Goal: Task Accomplishment & Management: Complete application form

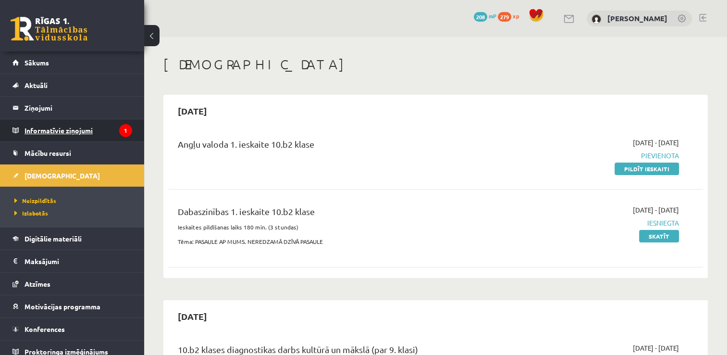
click at [69, 131] on legend "Informatīvie ziņojumi 1" at bounding box center [79, 130] width 108 height 22
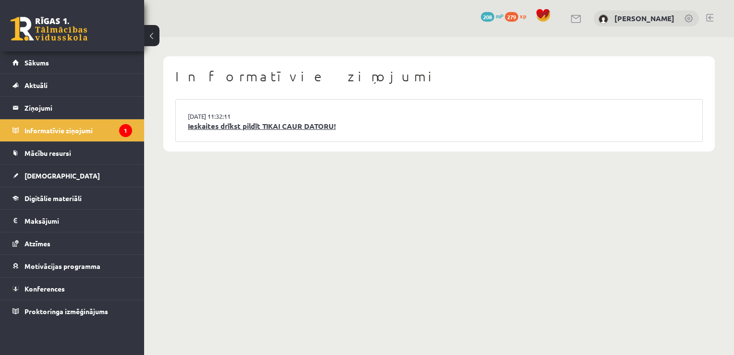
click at [248, 126] on link "Ieskaites drīkst pildīt TIKAI CAUR DATORU!" at bounding box center [439, 126] width 503 height 11
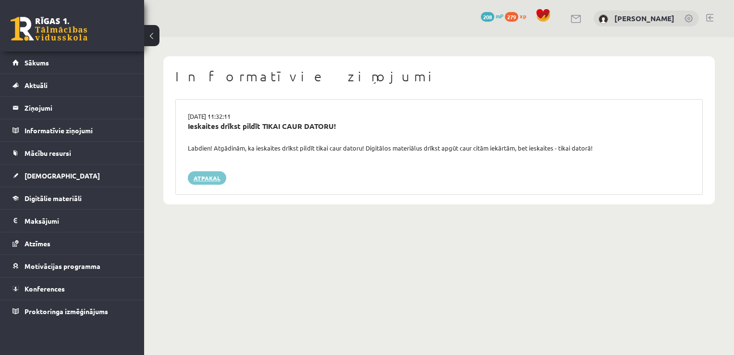
click at [196, 181] on link "Atpakaļ" at bounding box center [207, 177] width 38 height 13
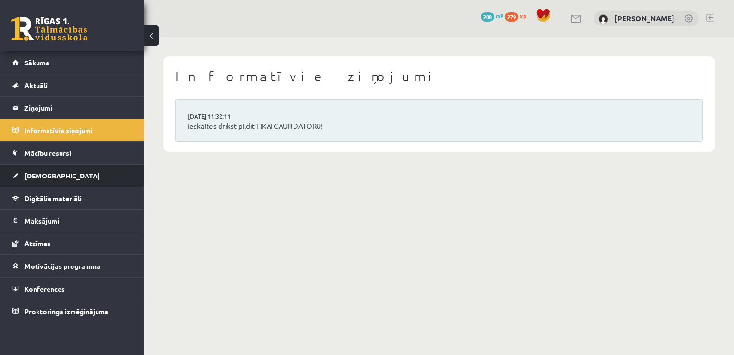
click at [47, 172] on span "[DEMOGRAPHIC_DATA]" at bounding box center [62, 175] width 75 height 9
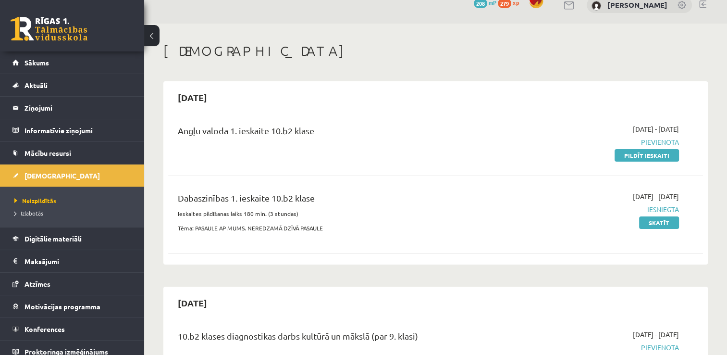
scroll to position [4, 0]
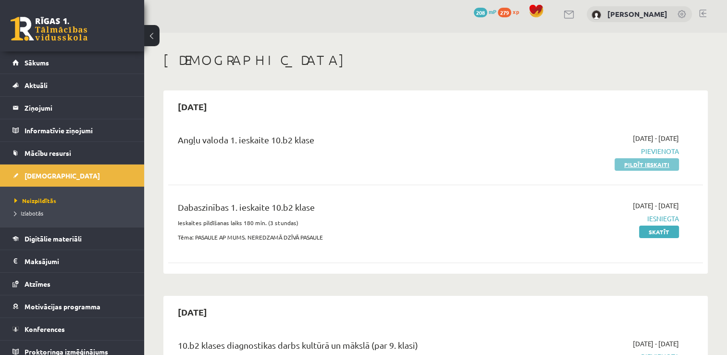
click at [643, 161] on link "Pildīt ieskaiti" at bounding box center [647, 164] width 64 height 12
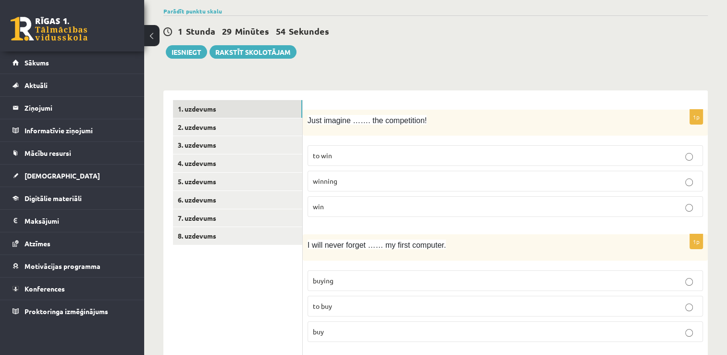
scroll to position [69, 0]
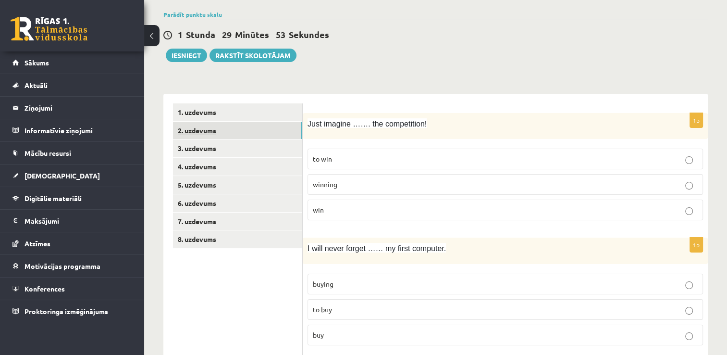
click at [186, 132] on link "2. uzdevums" at bounding box center [237, 131] width 129 height 18
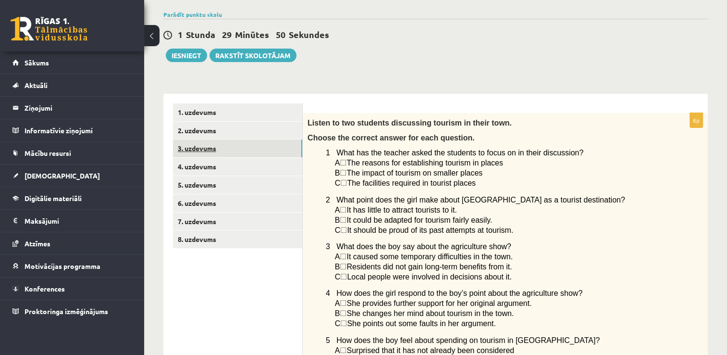
click at [189, 153] on link "3. uzdevums" at bounding box center [237, 148] width 129 height 18
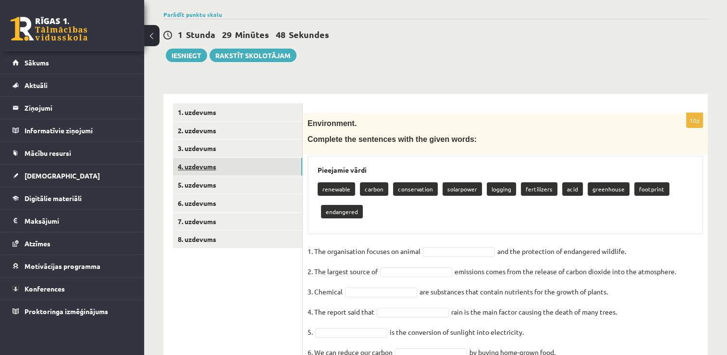
click at [191, 168] on link "4. uzdevums" at bounding box center [237, 167] width 129 height 18
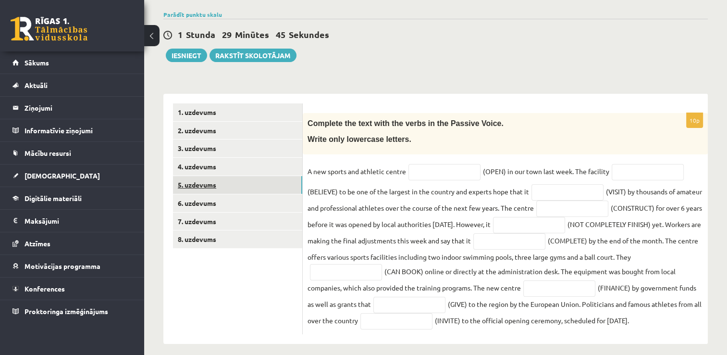
click at [194, 182] on link "5. uzdevums" at bounding box center [237, 185] width 129 height 18
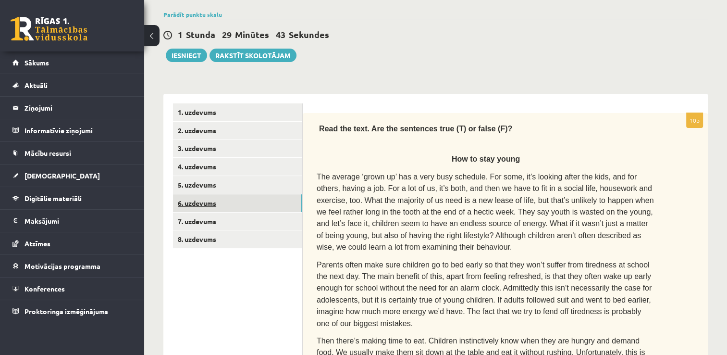
click at [193, 197] on link "6. uzdevums" at bounding box center [237, 203] width 129 height 18
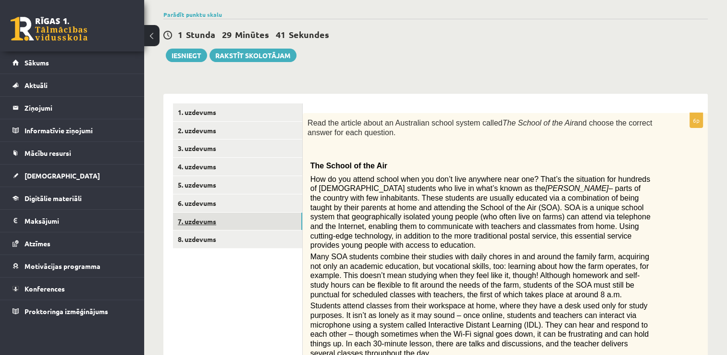
click at [193, 212] on link "7. uzdevums" at bounding box center [237, 221] width 129 height 18
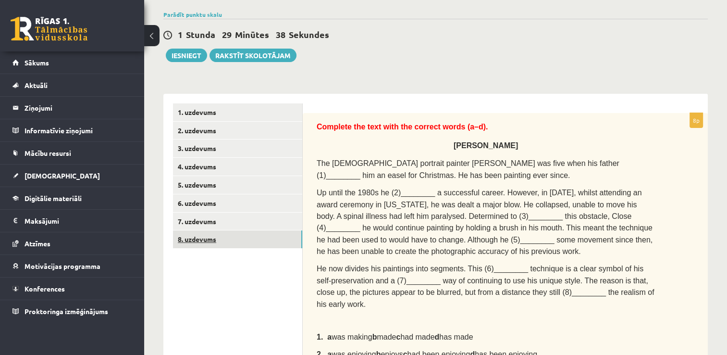
click at [196, 235] on link "8. uzdevums" at bounding box center [237, 239] width 129 height 18
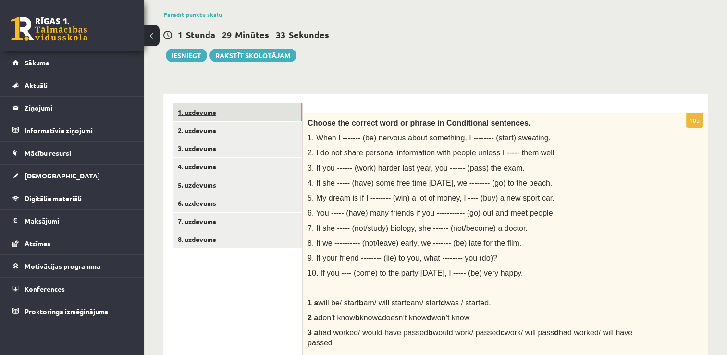
click at [187, 109] on link "1. uzdevums" at bounding box center [237, 112] width 129 height 18
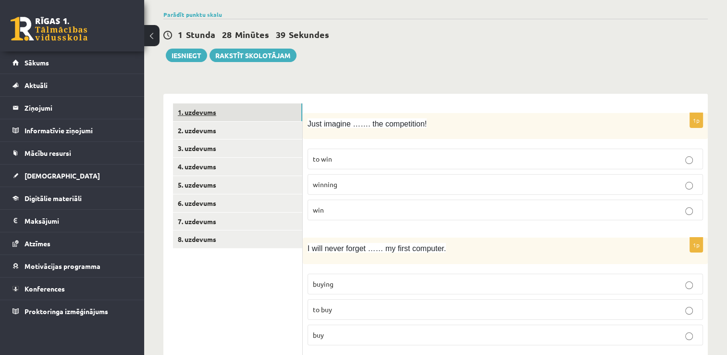
click at [187, 109] on link "1. uzdevums" at bounding box center [237, 112] width 129 height 18
click at [404, 154] on p "to win" at bounding box center [505, 159] width 385 height 10
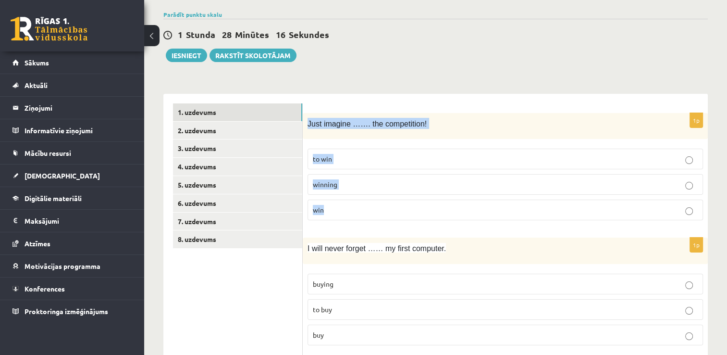
drag, startPoint x: 308, startPoint y: 121, endPoint x: 449, endPoint y: 209, distance: 166.8
click at [449, 209] on div "1p Just imagine ……. the competition! to win winning win" at bounding box center [505, 170] width 405 height 115
copy div "Just imagine ……. the competition! to win winning win"
click at [349, 184] on p "winning" at bounding box center [505, 184] width 385 height 10
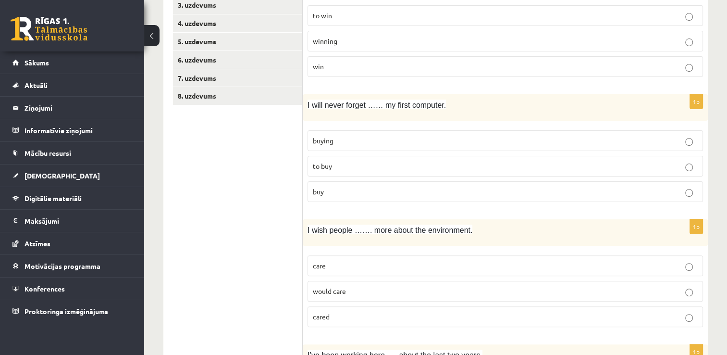
scroll to position [213, 0]
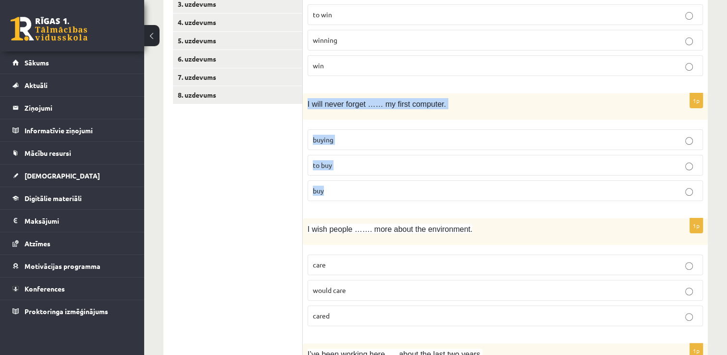
drag, startPoint x: 306, startPoint y: 100, endPoint x: 412, endPoint y: 184, distance: 134.8
click at [412, 184] on div "1p I will never forget …… my first computer. buying to buy buy" at bounding box center [505, 150] width 405 height 115
copy div "I will never forget …… my first computer. buying to buy buy"
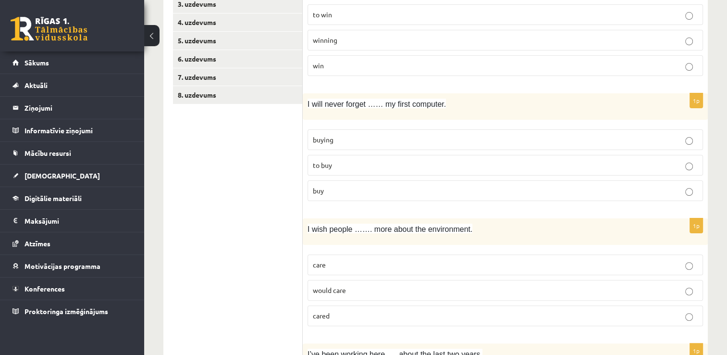
drag, startPoint x: 276, startPoint y: 236, endPoint x: 283, endPoint y: 227, distance: 11.1
click at [347, 137] on p "buying" at bounding box center [505, 140] width 385 height 10
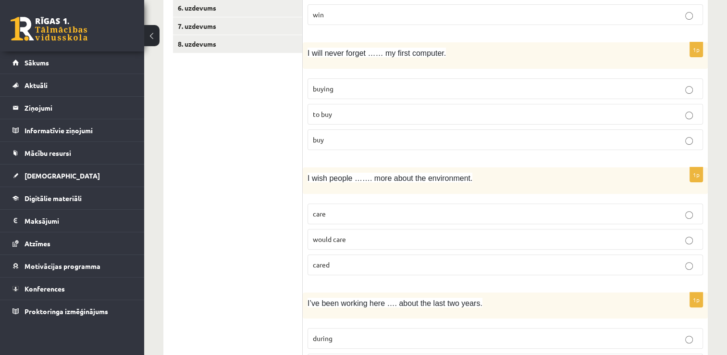
scroll to position [310, 0]
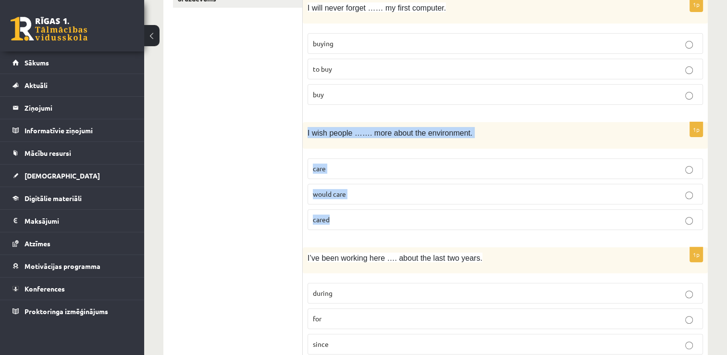
drag, startPoint x: 306, startPoint y: 129, endPoint x: 454, endPoint y: 207, distance: 167.3
click at [454, 207] on div "1p I wish people ……. more about the environment. care would care cared" at bounding box center [505, 179] width 405 height 115
copy div "I wish people ……. more about the environment. care would care cared"
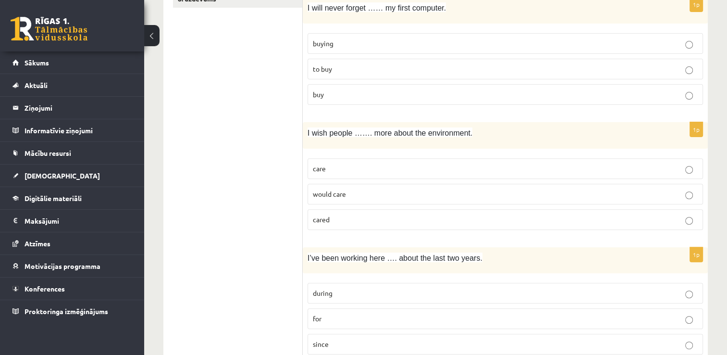
click at [343, 216] on p "cared" at bounding box center [505, 219] width 385 height 10
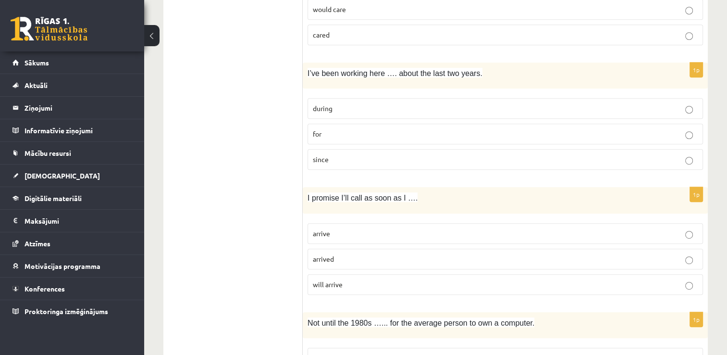
scroll to position [502, 0]
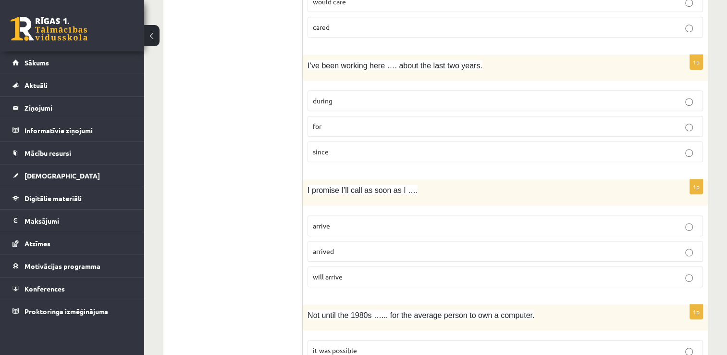
click at [325, 122] on p "for" at bounding box center [505, 126] width 385 height 10
drag, startPoint x: 376, startPoint y: 62, endPoint x: 473, endPoint y: 71, distance: 97.5
click at [473, 71] on div "I’ve been working here …. about the last two years." at bounding box center [505, 68] width 405 height 26
drag, startPoint x: 250, startPoint y: 93, endPoint x: 262, endPoint y: 81, distance: 17.7
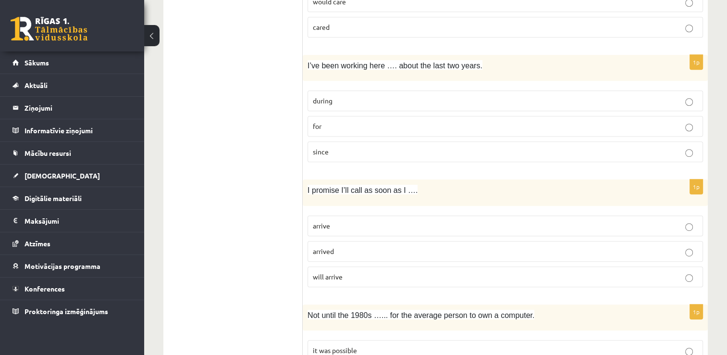
drag, startPoint x: 302, startPoint y: 61, endPoint x: 452, endPoint y: 170, distance: 185.4
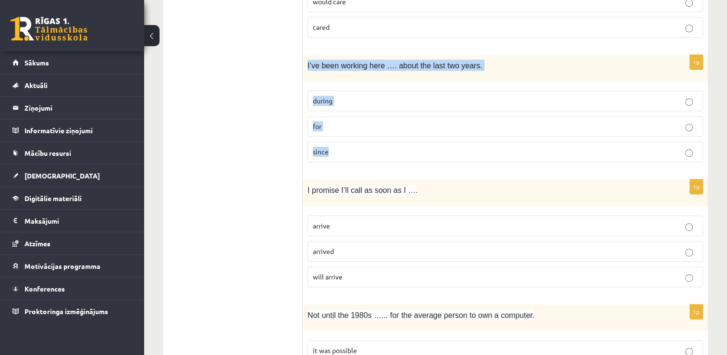
drag, startPoint x: 306, startPoint y: 59, endPoint x: 427, endPoint y: 157, distance: 155.8
click at [427, 157] on div "1p I’ve been working here …. about the last two years. during for since" at bounding box center [505, 112] width 405 height 115
copy div "I’ve been working here …. about the last two years. during for since"
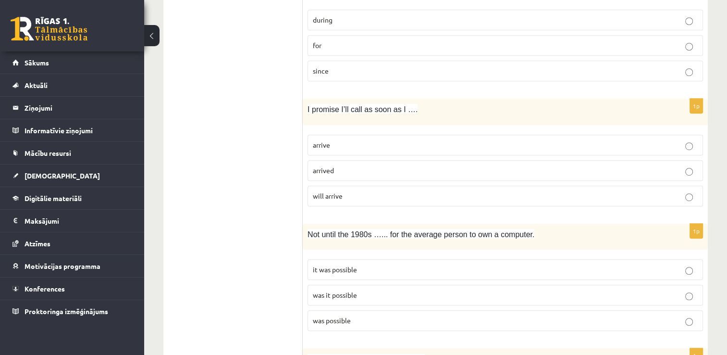
scroll to position [598, 0]
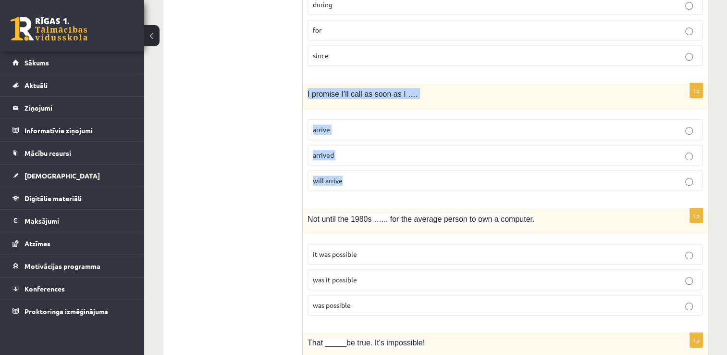
drag, startPoint x: 306, startPoint y: 89, endPoint x: 387, endPoint y: 186, distance: 125.9
click at [387, 186] on div "1p I promise I’ll call as soon as I …. arrive arrived will arrive" at bounding box center [505, 140] width 405 height 115
copy div "I promise I’ll call as soon as I …. arrive arrived will arrive"
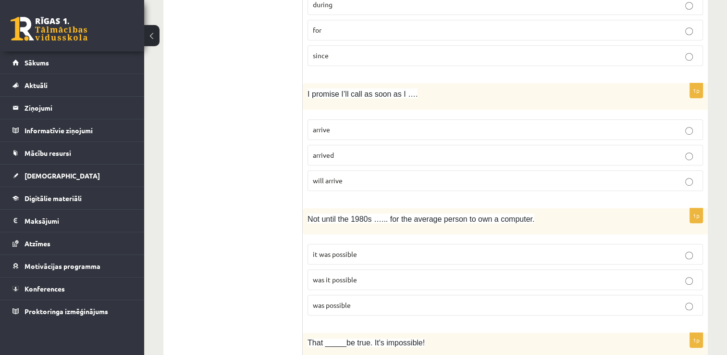
click at [348, 126] on p "arrive" at bounding box center [505, 129] width 385 height 10
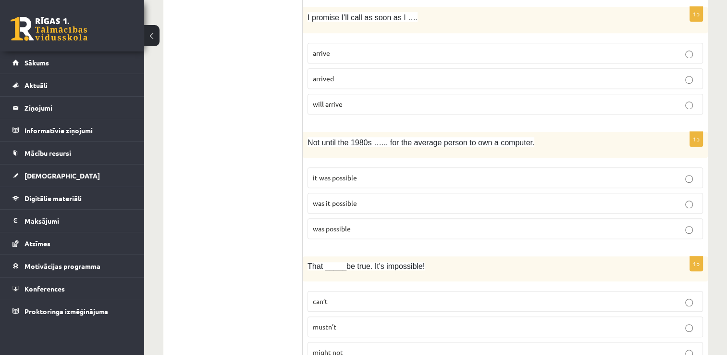
scroll to position [694, 0]
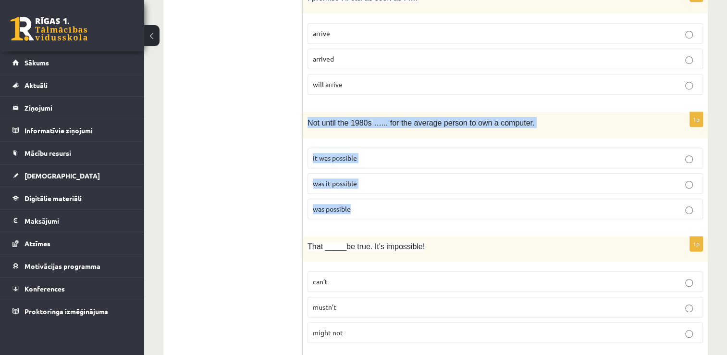
drag, startPoint x: 308, startPoint y: 114, endPoint x: 438, endPoint y: 211, distance: 162.8
click at [438, 211] on div "1p Not until the 1980s …... for the average person to own a computer. it was po…" at bounding box center [505, 169] width 405 height 115
copy div "Not until the 1980s …... for the average person to own a computer. it was possi…"
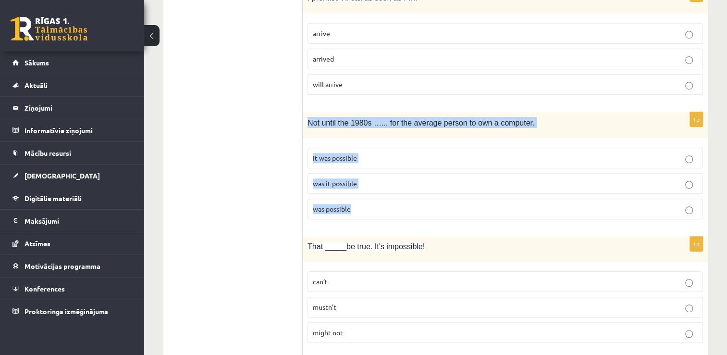
drag, startPoint x: 306, startPoint y: 116, endPoint x: 422, endPoint y: 197, distance: 141.2
click at [422, 197] on div "1p Not until the 1980s …... for the average person to own a computer. it was po…" at bounding box center [505, 169] width 405 height 115
copy div "Not until the 1980s …... for the average person to own a computer. it was possi…"
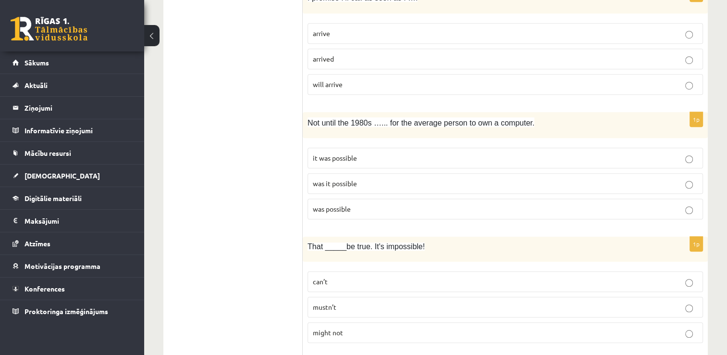
click at [362, 178] on p "was it possible" at bounding box center [505, 183] width 385 height 10
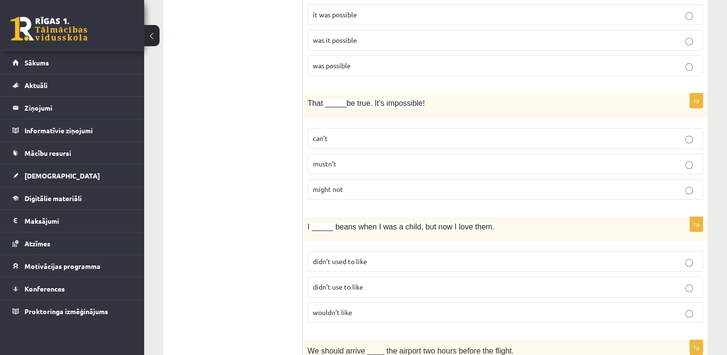
scroll to position [838, 0]
click at [316, 136] on span "can’t" at bounding box center [320, 137] width 15 height 9
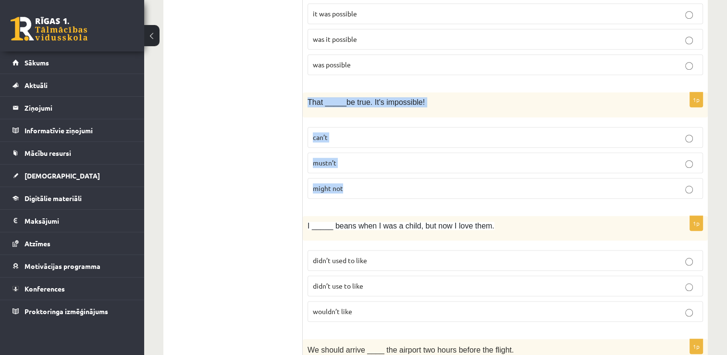
drag, startPoint x: 307, startPoint y: 97, endPoint x: 448, endPoint y: 186, distance: 167.1
click at [448, 186] on div "1p That _____be true. It's impossible! can’t mustn’t might not" at bounding box center [505, 148] width 405 height 113
copy div "That _____be true. It's impossible! can’t mustn’t might not"
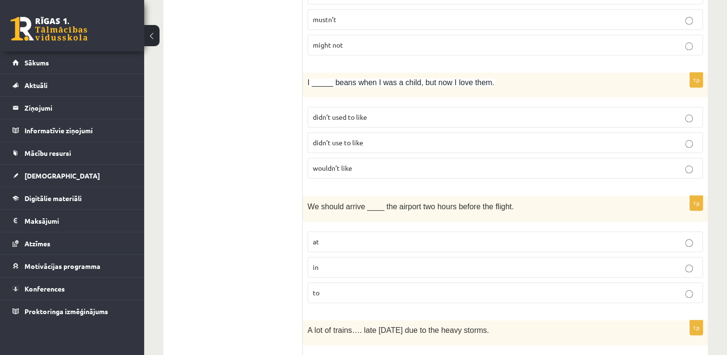
scroll to position [982, 0]
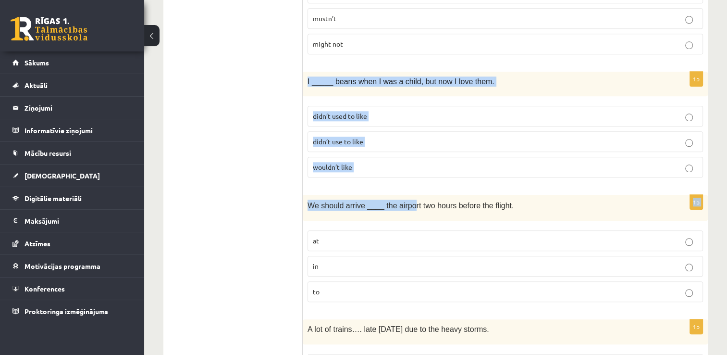
drag, startPoint x: 305, startPoint y: 73, endPoint x: 406, endPoint y: 181, distance: 147.9
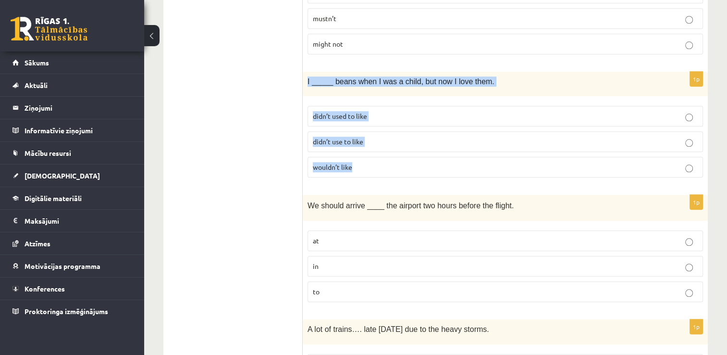
drag, startPoint x: 308, startPoint y: 74, endPoint x: 405, endPoint y: 166, distance: 134.0
click at [405, 166] on div "1p I _____ beans when I was a child, but now I love them. didn’t used to like d…" at bounding box center [505, 128] width 405 height 113
copy div "I _____ beans when I was a child, but now I love them. didn’t used to like didn…"
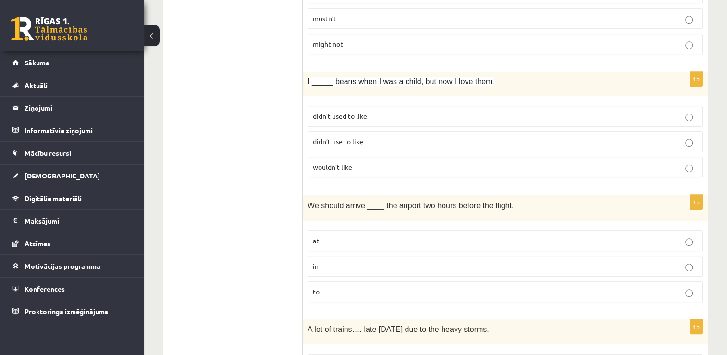
click at [320, 138] on span "didn’t use to like" at bounding box center [338, 141] width 50 height 9
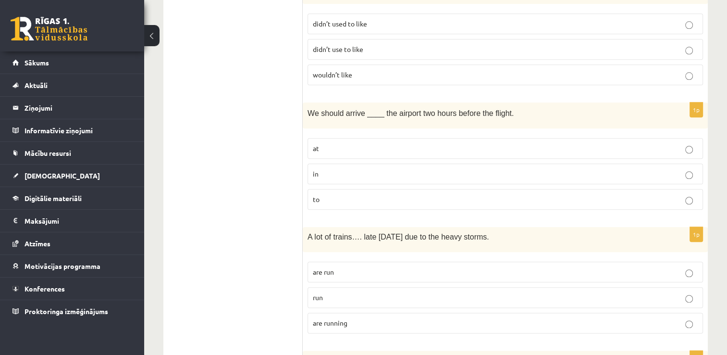
scroll to position [1079, 0]
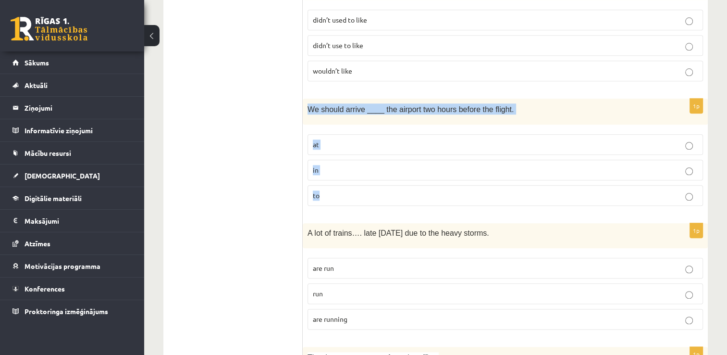
drag, startPoint x: 323, startPoint y: 100, endPoint x: 511, endPoint y: 184, distance: 205.7
click at [511, 184] on div "1p We should arrive ____ the airport two hours before the flight. at in to" at bounding box center [505, 156] width 405 height 115
copy div "We should arrive ____ the airport two hours before the flight. at in to"
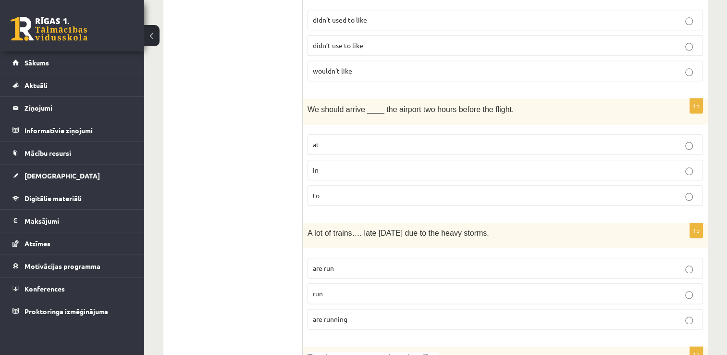
click at [228, 123] on ul "1. uzdevums 2. uzdevums 3. uzdevums 4. uzdevums 5. uzdevums 6. uzdevums 7. uzde…" at bounding box center [238, 336] width 130 height 2484
click at [332, 139] on p "at" at bounding box center [505, 144] width 385 height 10
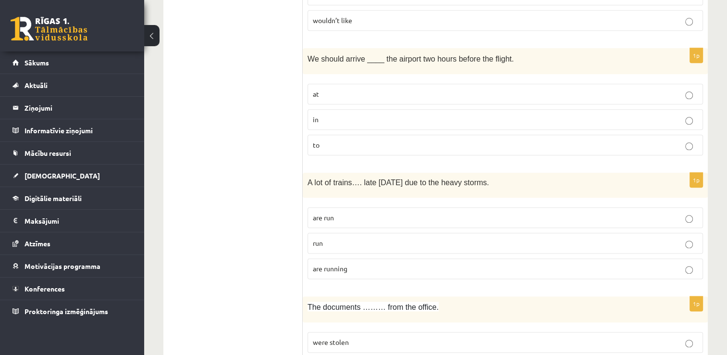
scroll to position [1175, 0]
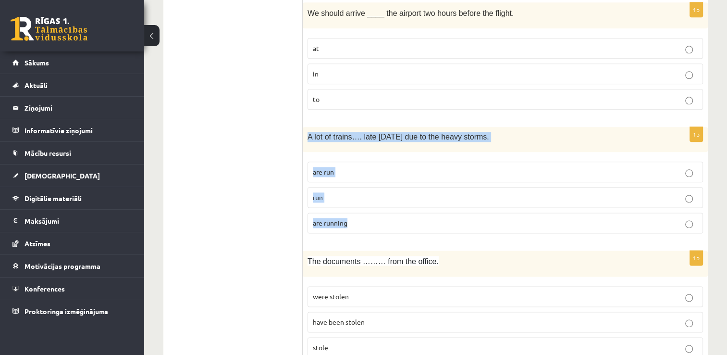
drag, startPoint x: 312, startPoint y: 126, endPoint x: 400, endPoint y: 222, distance: 129.6
click at [400, 222] on div "1p A lot of trains…. late today due to the heavy storms. are run run are running" at bounding box center [505, 183] width 405 height 113
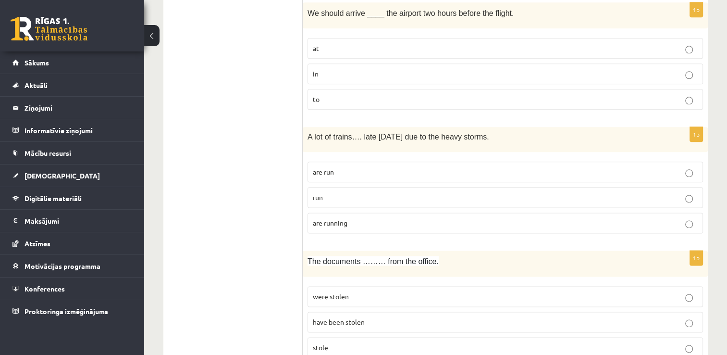
click at [207, 176] on ul "1. uzdevums 2. uzdevums 3. uzdevums 4. uzdevums 5. uzdevums 6. uzdevums 7. uzde…" at bounding box center [238, 240] width 130 height 2484
click at [348, 218] on p "are running" at bounding box center [505, 223] width 385 height 10
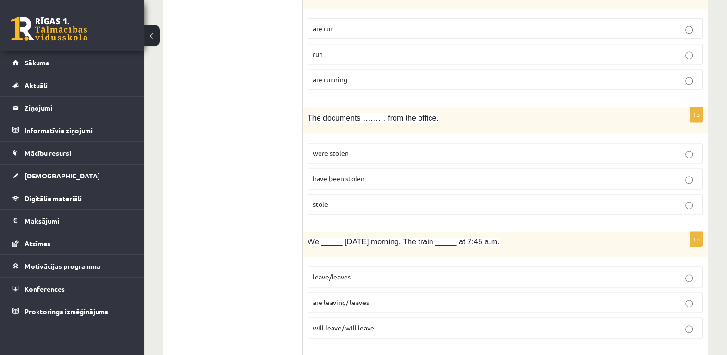
scroll to position [1319, 0]
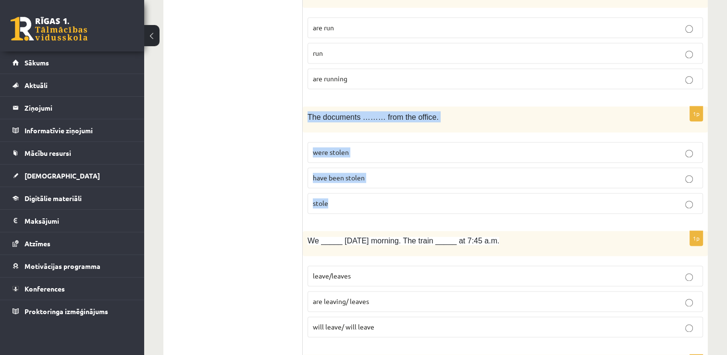
drag, startPoint x: 308, startPoint y: 107, endPoint x: 394, endPoint y: 187, distance: 118.0
click at [394, 187] on div "1p The documents ……… from the office. were stolen have been stolen stole" at bounding box center [505, 163] width 405 height 115
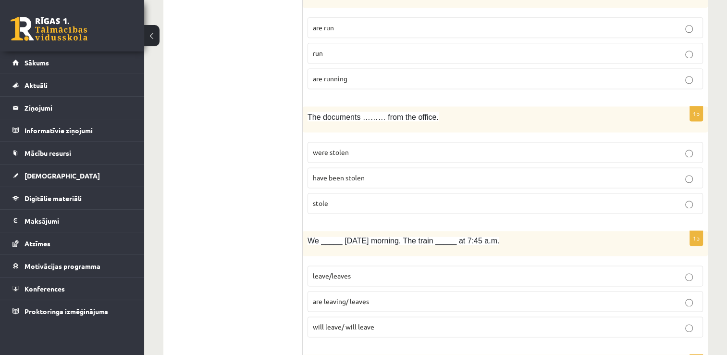
click at [267, 191] on ul "1. uzdevums 2. uzdevums 3. uzdevums 4. uzdevums 5. uzdevums 6. uzdevums 7. uzde…" at bounding box center [238, 96] width 130 height 2484
click at [328, 173] on span "have been stolen" at bounding box center [339, 177] width 52 height 9
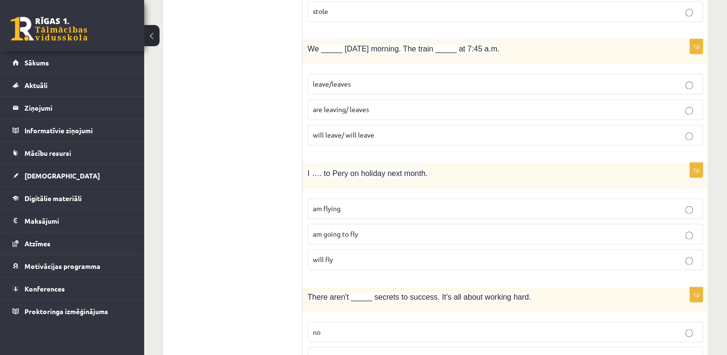
scroll to position [1511, 0]
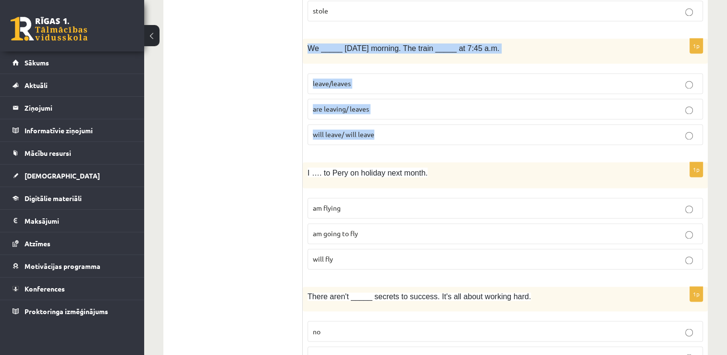
drag, startPoint x: 309, startPoint y: 37, endPoint x: 444, endPoint y: 136, distance: 167.3
click at [444, 136] on div "1p We _____ tomorrow morning. The train _____ at 7:45 a.m. leave/leaves are lea…" at bounding box center [505, 94] width 405 height 113
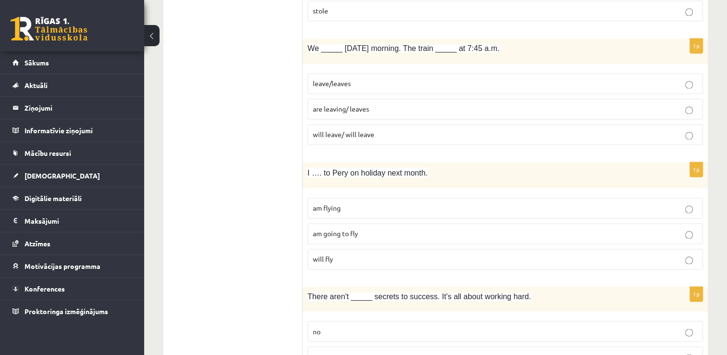
click at [344, 104] on span "are leaving/ leaves" at bounding box center [341, 108] width 56 height 9
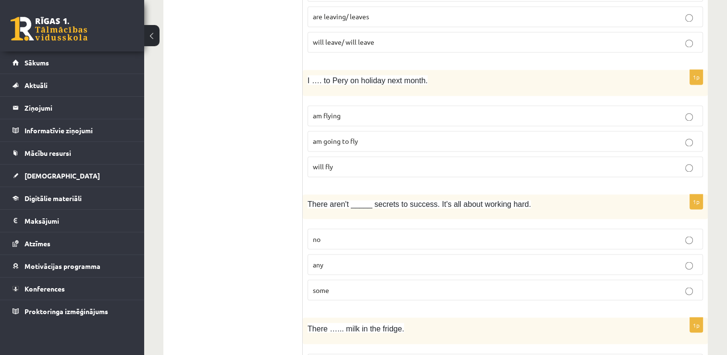
scroll to position [1607, 0]
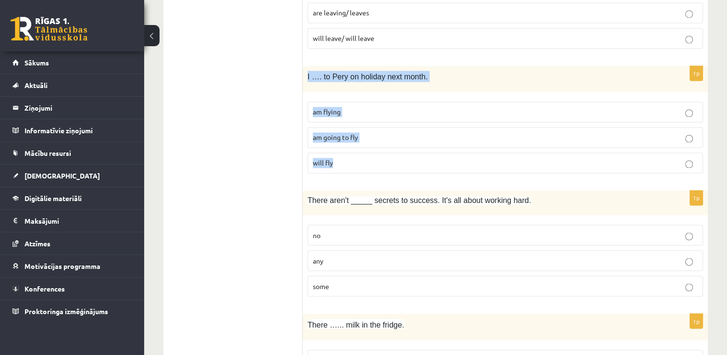
drag, startPoint x: 304, startPoint y: 65, endPoint x: 412, endPoint y: 151, distance: 138.3
click at [412, 151] on div "1p I …. to Pery on holiday next month. am flying am going to fly will fly" at bounding box center [505, 123] width 405 height 115
click at [335, 133] on span "am going to fly" at bounding box center [335, 137] width 45 height 9
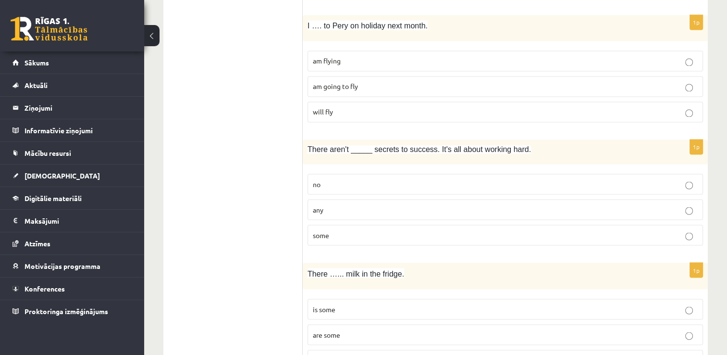
scroll to position [1703, 0]
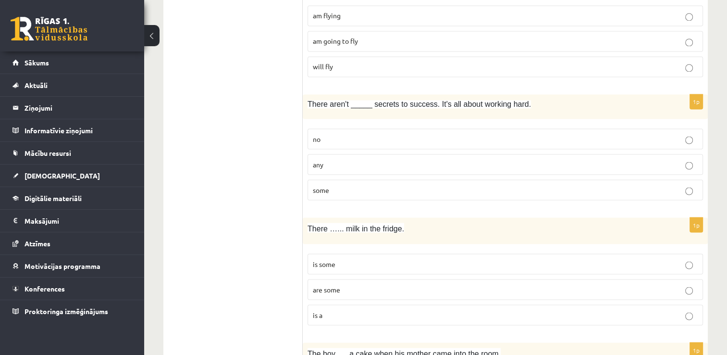
click at [317, 135] on p "no" at bounding box center [505, 139] width 385 height 10
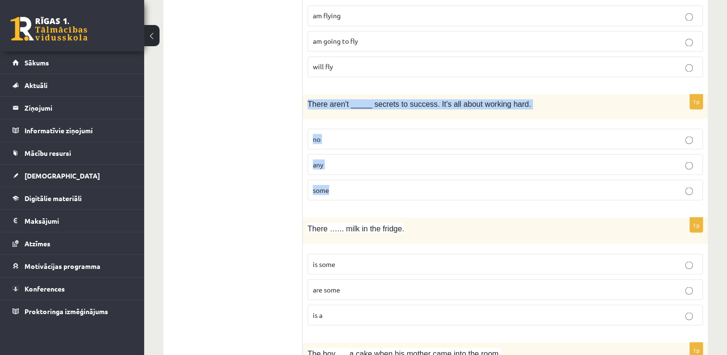
drag, startPoint x: 304, startPoint y: 93, endPoint x: 468, endPoint y: 177, distance: 184.0
click at [468, 177] on div "1p There aren't _____ secrets to success. It's all about working hard. no any s…" at bounding box center [505, 150] width 405 height 113
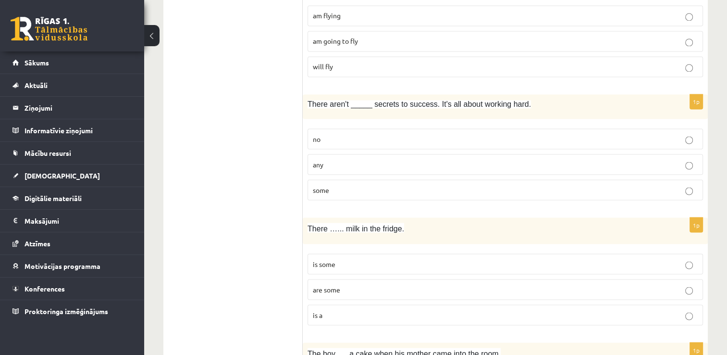
click at [327, 159] on p "any" at bounding box center [505, 164] width 385 height 10
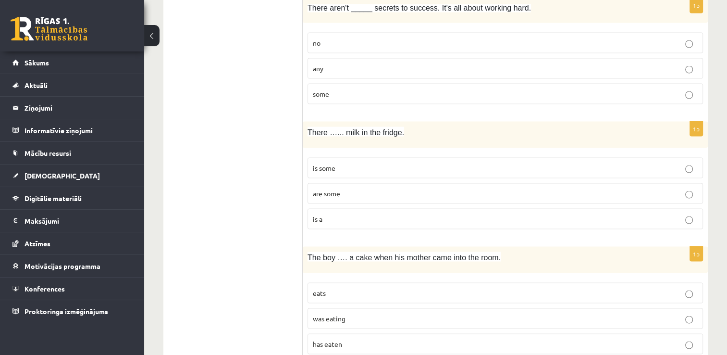
scroll to position [1848, 0]
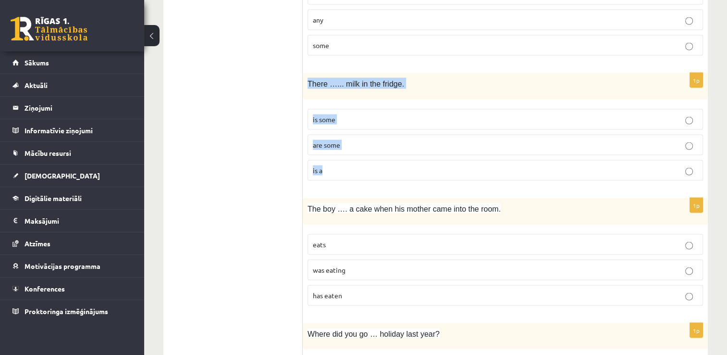
drag, startPoint x: 307, startPoint y: 72, endPoint x: 373, endPoint y: 156, distance: 106.8
click at [373, 156] on div "1p There …... milk in the fridge. is some are some is a" at bounding box center [505, 130] width 405 height 115
click at [354, 165] on p "is a" at bounding box center [505, 170] width 385 height 10
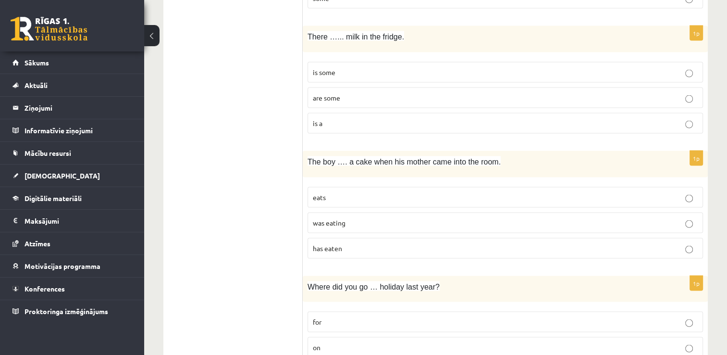
scroll to position [1896, 0]
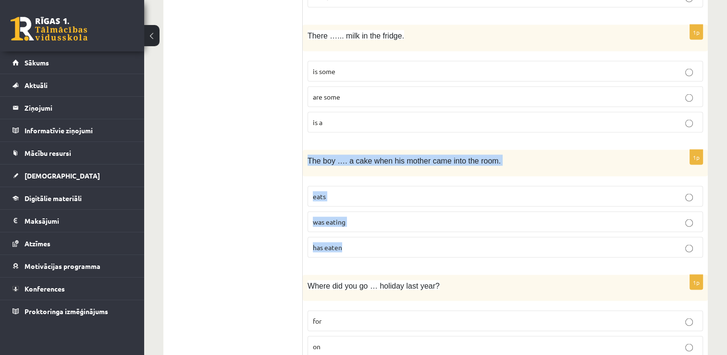
drag, startPoint x: 308, startPoint y: 149, endPoint x: 492, endPoint y: 233, distance: 201.9
click at [492, 233] on div "1p The boy …. a cake when his mother came into the room. eats was eating has ea…" at bounding box center [505, 207] width 405 height 115
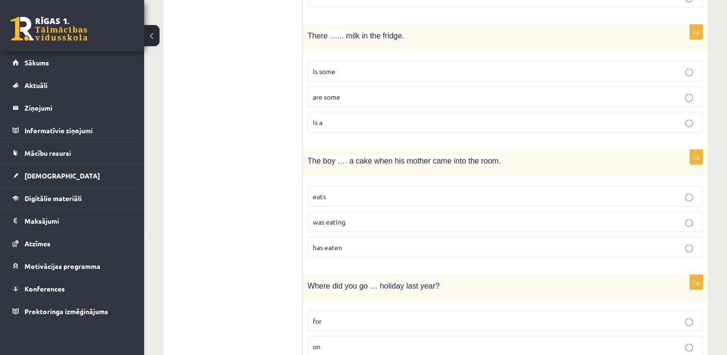
click at [332, 217] on span "was eating" at bounding box center [329, 221] width 33 height 9
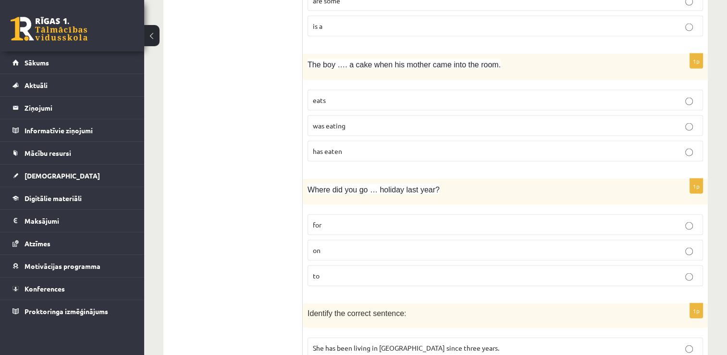
scroll to position [1992, 0]
drag, startPoint x: 305, startPoint y: 174, endPoint x: 420, endPoint y: 259, distance: 142.4
click at [420, 259] on div "1p Where did you go … holiday last year? for on to" at bounding box center [505, 236] width 405 height 115
click at [346, 245] on p "on" at bounding box center [505, 250] width 385 height 10
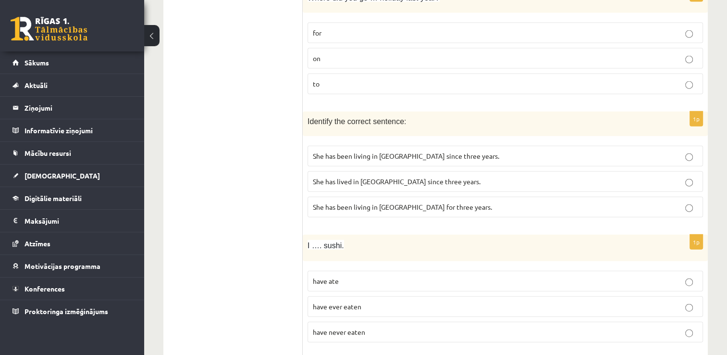
scroll to position [2184, 0]
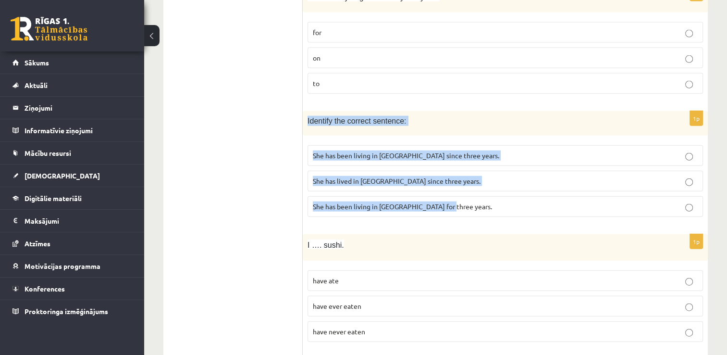
drag, startPoint x: 306, startPoint y: 105, endPoint x: 456, endPoint y: 197, distance: 176.1
click at [456, 197] on div "1p Identify the correct sentence: She has been living in Paris since three year…" at bounding box center [505, 167] width 405 height 113
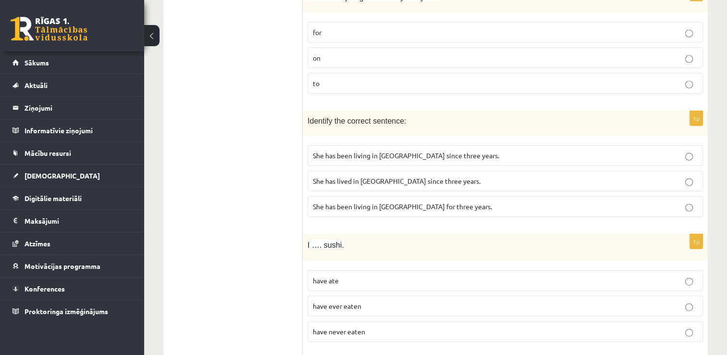
click at [457, 201] on p "She has been living in Paris for three years." at bounding box center [505, 206] width 385 height 10
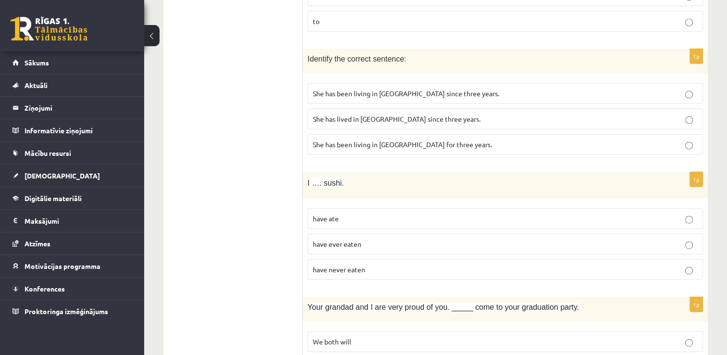
scroll to position [2280, 0]
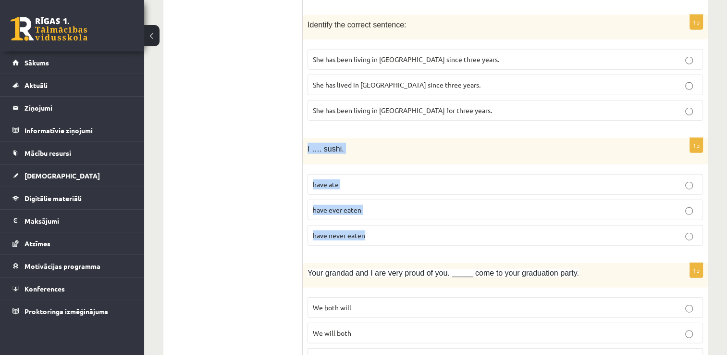
drag, startPoint x: 306, startPoint y: 132, endPoint x: 384, endPoint y: 220, distance: 117.5
click at [384, 220] on div "1p I …. sushi. have ate have ever eaten have never eaten" at bounding box center [505, 195] width 405 height 115
click at [334, 231] on span "have never eaten" at bounding box center [339, 235] width 52 height 9
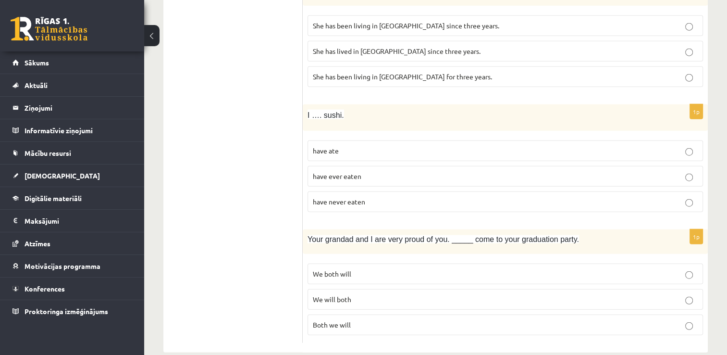
scroll to position [2318, 0]
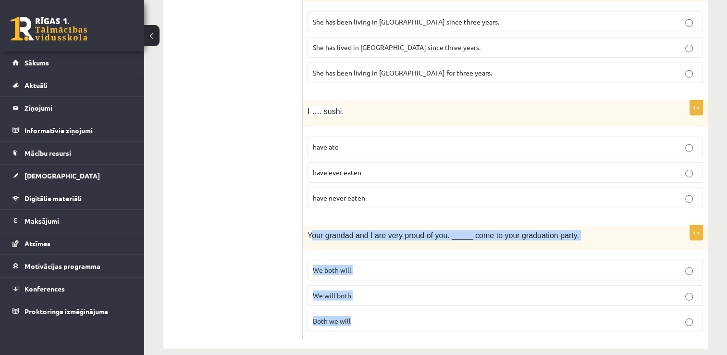
drag, startPoint x: 360, startPoint y: 225, endPoint x: 546, endPoint y: 307, distance: 203.8
click at [547, 308] on div "1p Your grandad and I are very proud of you. _____ come to your graduation part…" at bounding box center [505, 281] width 405 height 113
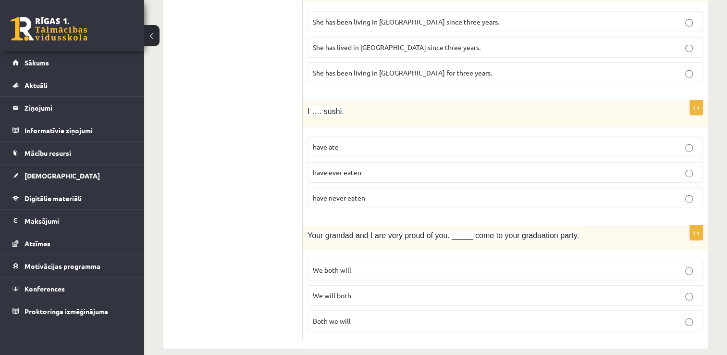
click at [341, 291] on span "We will both" at bounding box center [332, 295] width 38 height 9
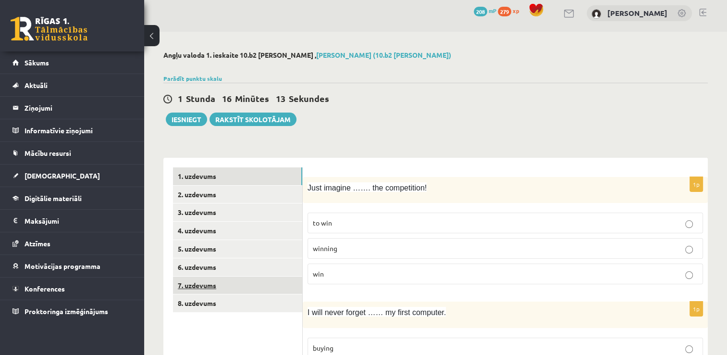
scroll to position [0, 0]
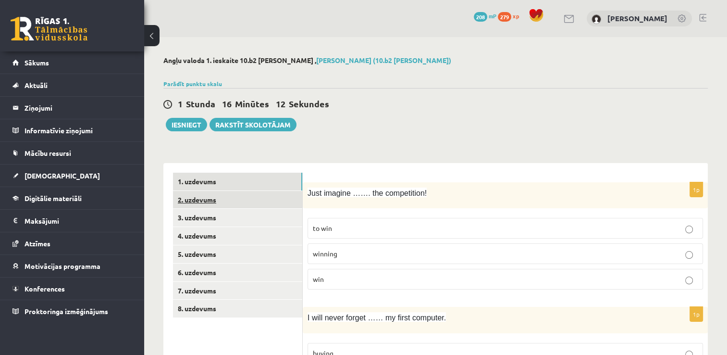
click at [242, 201] on link "2. uzdevums" at bounding box center [237, 200] width 129 height 18
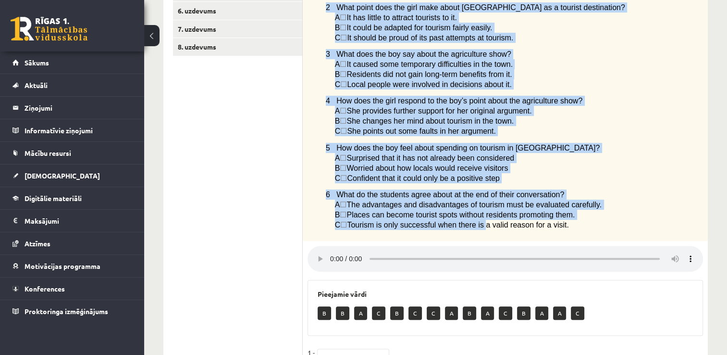
scroll to position [322, 0]
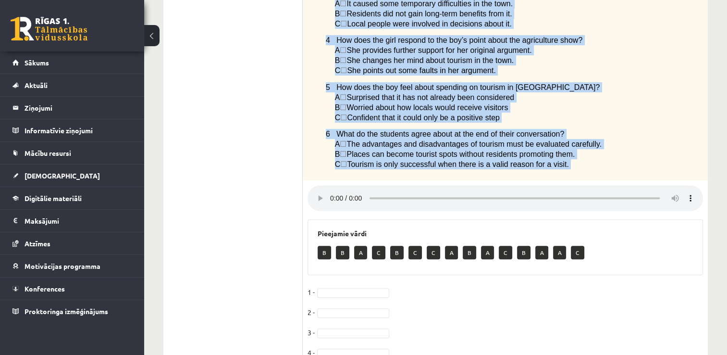
click at [479, 196] on div "6p Listen to two students discussing tourism in their town. Choose the correct …" at bounding box center [505, 135] width 405 height 550
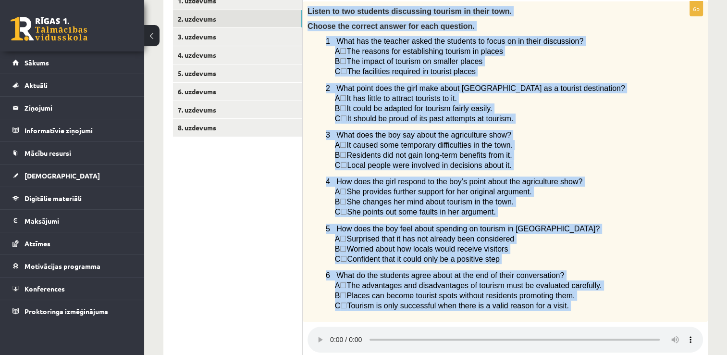
scroll to position [178, 0]
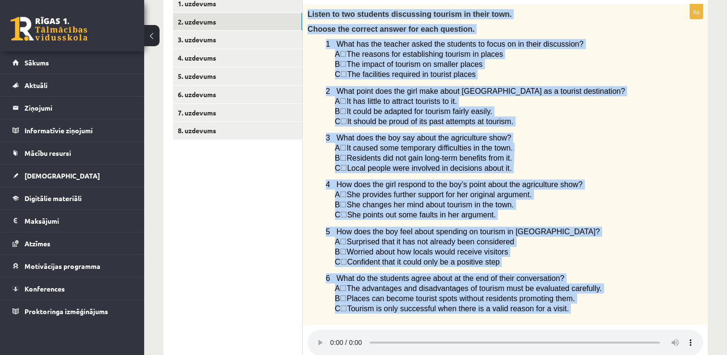
drag, startPoint x: 511, startPoint y: 193, endPoint x: 582, endPoint y: 145, distance: 85.7
click at [582, 143] on p "3 What does the boy say about the agriculture show?" at bounding box center [490, 138] width 329 height 10
click at [636, 187] on p "4 How does the girl respond to the boy’s point about the agriculture show?" at bounding box center [490, 184] width 329 height 10
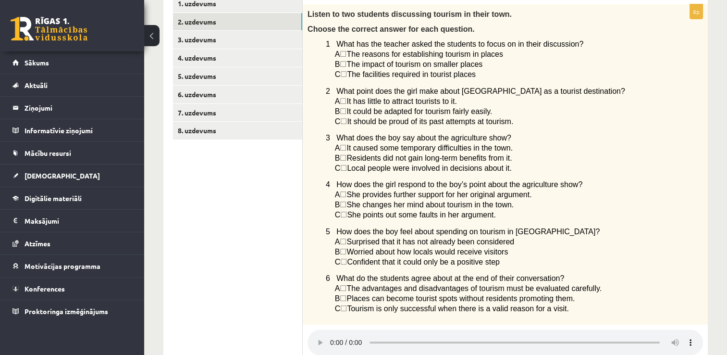
drag, startPoint x: 308, startPoint y: 12, endPoint x: 575, endPoint y: 326, distance: 412.9
click at [575, 324] on div "Listen to two students discussing tourism in their town. Choose the correct ans…" at bounding box center [505, 164] width 405 height 320
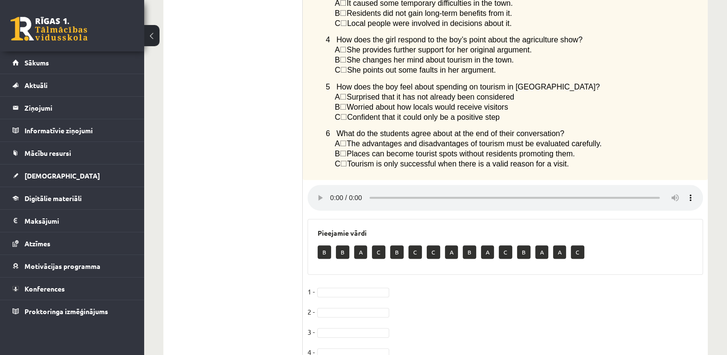
scroll to position [418, 0]
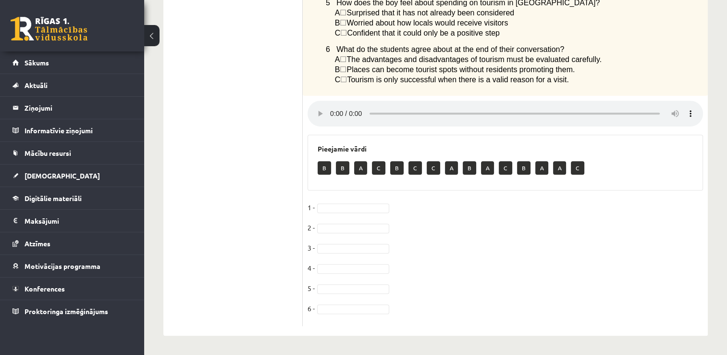
click at [248, 207] on ul "1. uzdevums 2. uzdevums 3. uzdevums 4. uzdevums 5. uzdevums 6. uzdevums 7. uzde…" at bounding box center [238, 46] width 130 height 560
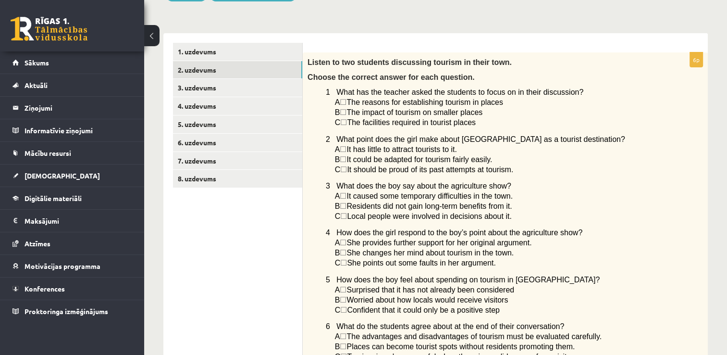
scroll to position [0, 0]
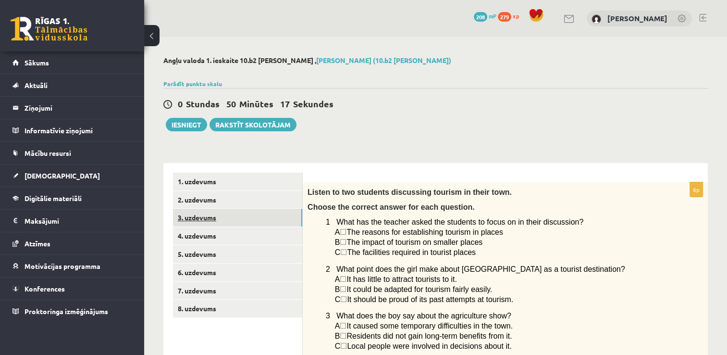
click at [246, 219] on link "3. uzdevums" at bounding box center [237, 218] width 129 height 18
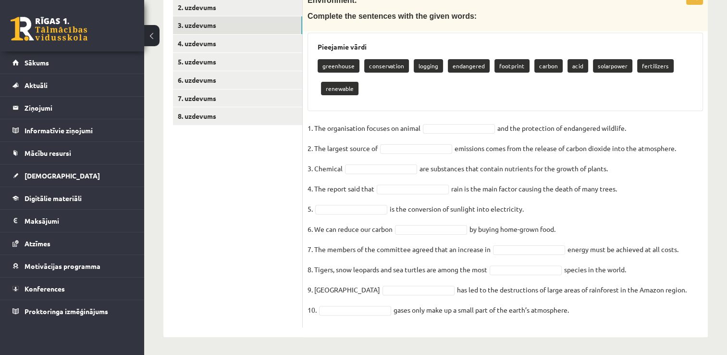
scroll to position [193, 0]
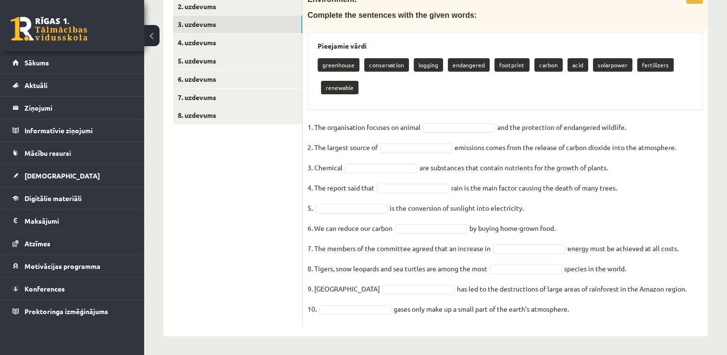
drag, startPoint x: 315, startPoint y: 124, endPoint x: 637, endPoint y: 136, distance: 322.7
click at [637, 136] on fieldset "1. The organisation focuses on animal and the protection of endangered wildlife…" at bounding box center [506, 221] width 396 height 202
click at [244, 201] on ul "1. uzdevums 2. uzdevums 3. uzdevums 4. uzdevums 5. uzdevums 6. uzdevums 7. uzde…" at bounding box center [238, 152] width 130 height 347
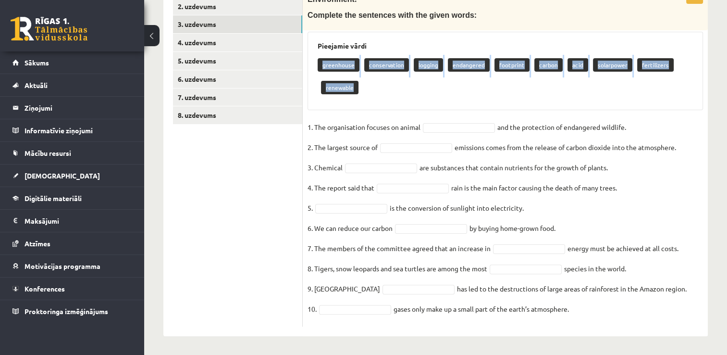
drag, startPoint x: 311, startPoint y: 52, endPoint x: 553, endPoint y: 103, distance: 247.0
click at [553, 103] on div "Pieejamie vārdi greenhouse conservation logging endangered footprint carbon aci…" at bounding box center [506, 71] width 396 height 78
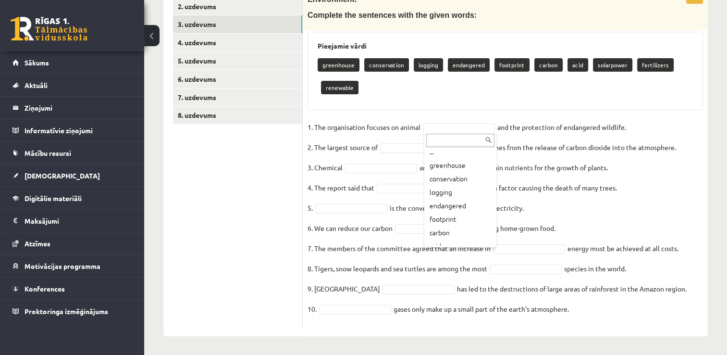
scroll to position [0, 0]
drag, startPoint x: 310, startPoint y: 58, endPoint x: 624, endPoint y: 306, distance: 400.4
click at [624, 306] on div "10p Environment. Complete the sentences with the given words: Pieejamie vārdi g…" at bounding box center [505, 157] width 405 height 337
click at [250, 207] on ul "1. uzdevums 2. uzdevums 3. uzdevums 4. uzdevums 5. uzdevums 6. uzdevums 7. uzde…" at bounding box center [238, 152] width 130 height 347
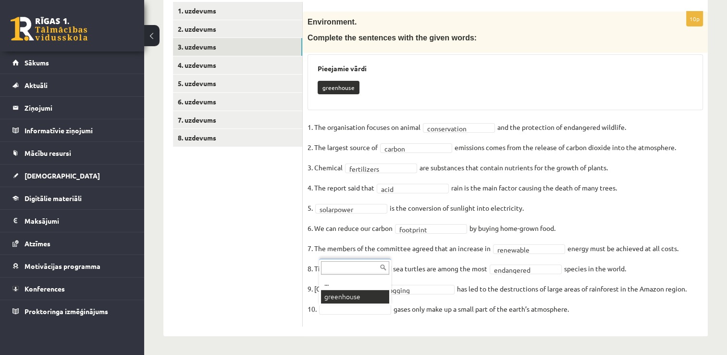
scroll to position [148, 0]
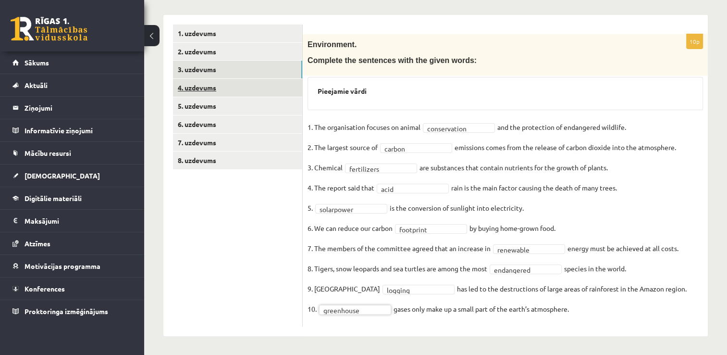
click at [278, 86] on link "4. uzdevums" at bounding box center [237, 88] width 129 height 18
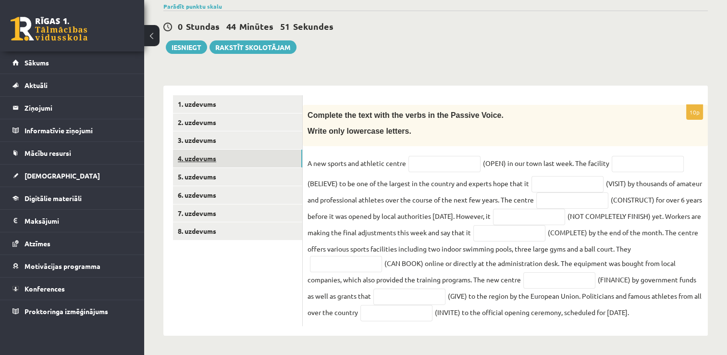
scroll to position [76, 0]
drag, startPoint x: 307, startPoint y: 111, endPoint x: 660, endPoint y: 323, distance: 411.8
click at [660, 323] on div "10p Complete the text with the verbs in the Passive Voice. Write only lowercase…" at bounding box center [505, 216] width 405 height 221
click at [279, 302] on ul "1. uzdevums 2. uzdevums 3. uzdevums 4. uzdevums 5. uzdevums 6. uzdevums 7. uzde…" at bounding box center [238, 211] width 130 height 231
click at [445, 166] on input "text" at bounding box center [445, 165] width 72 height 16
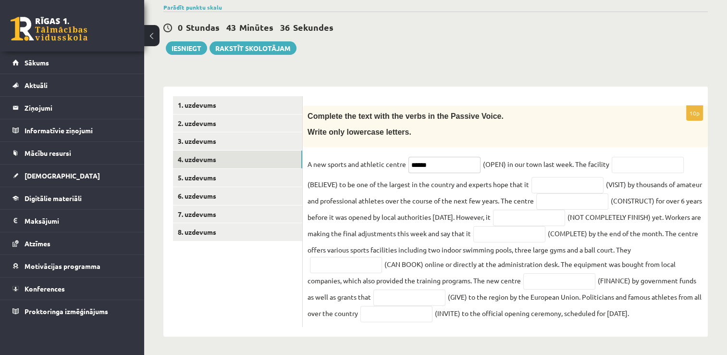
type input "******"
click at [627, 162] on input "text" at bounding box center [648, 165] width 72 height 16
type input "********"
click at [557, 184] on input "text" at bounding box center [568, 185] width 72 height 16
type input "**********"
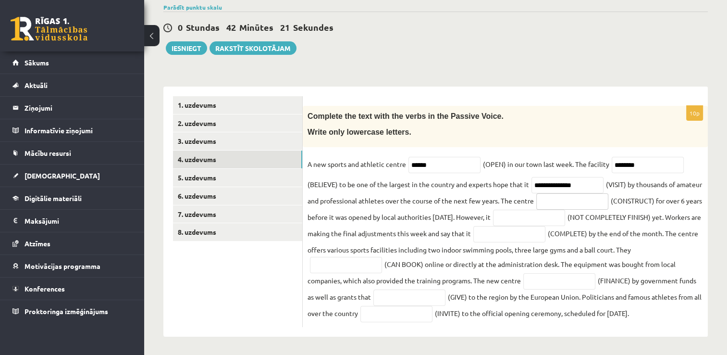
click at [578, 201] on input "text" at bounding box center [572, 201] width 72 height 16
type input "**********"
click at [563, 217] on input "text" at bounding box center [529, 218] width 72 height 16
type input "**********"
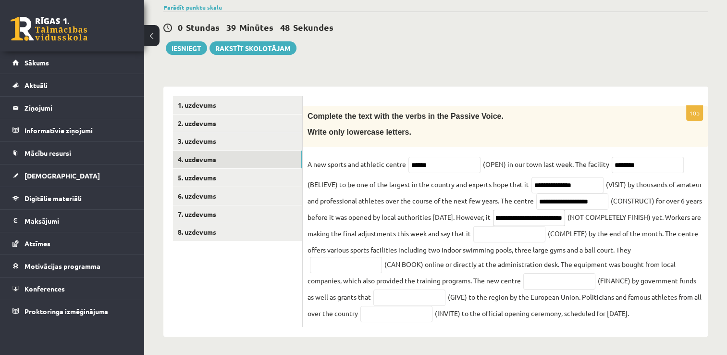
scroll to position [0, 0]
click at [565, 216] on input "**********" at bounding box center [529, 218] width 72 height 16
click at [565, 217] on input "**********" at bounding box center [529, 218] width 72 height 16
click at [546, 236] on input "text" at bounding box center [509, 234] width 72 height 16
type input "**********"
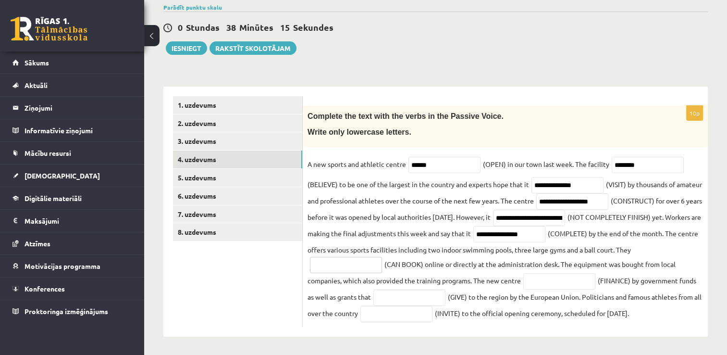
click at [352, 266] on input "text" at bounding box center [346, 265] width 72 height 16
type input "**********"
click at [549, 285] on input "text" at bounding box center [559, 281] width 72 height 16
type input "**********"
click at [402, 298] on input "text" at bounding box center [409, 297] width 72 height 16
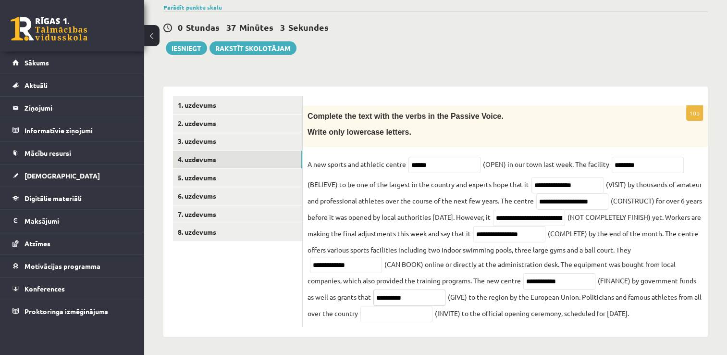
type input "**********"
click at [388, 313] on input "text" at bounding box center [396, 314] width 72 height 16
type input "**********"
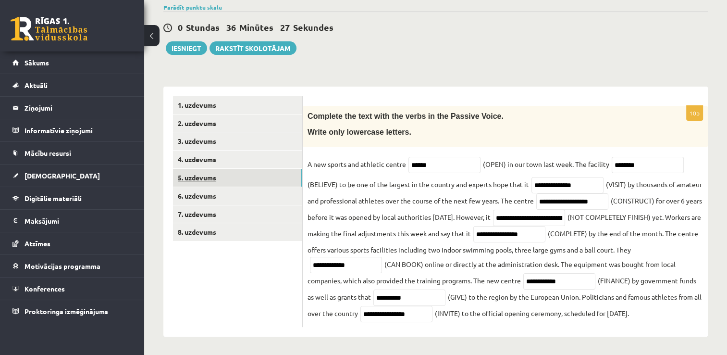
click at [187, 177] on link "5. uzdevums" at bounding box center [237, 178] width 129 height 18
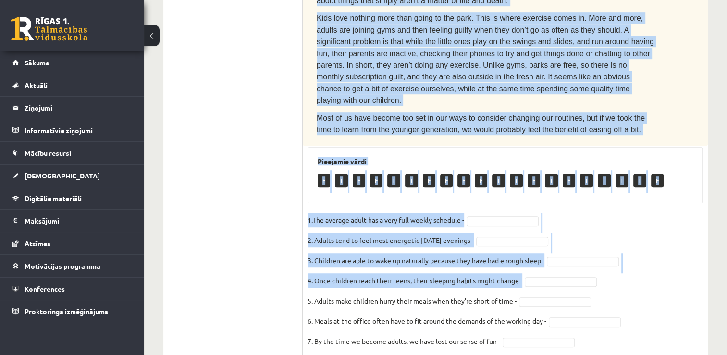
scroll to position [592, 0]
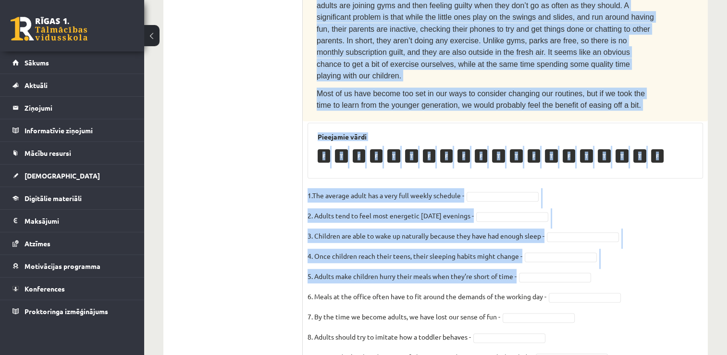
drag, startPoint x: 320, startPoint y: 34, endPoint x: 583, endPoint y: 202, distance: 311.7
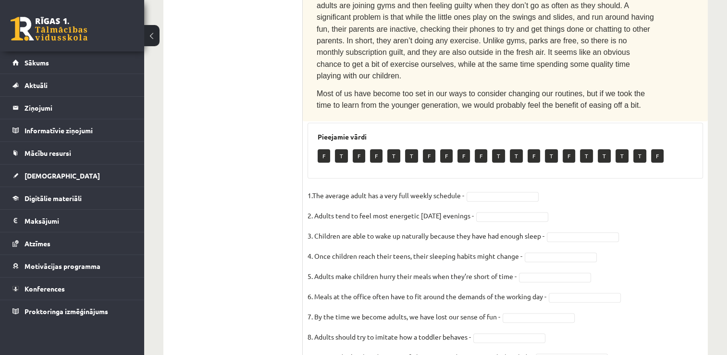
drag, startPoint x: 583, startPoint y: 202, endPoint x: 644, endPoint y: 239, distance: 71.6
click at [644, 239] on fieldset "1.The average adult has a very full weekly schedule - 2. Adults tend to feel mo…" at bounding box center [506, 289] width 396 height 202
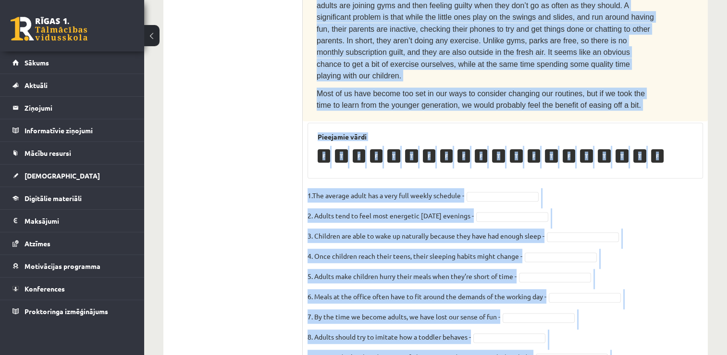
drag, startPoint x: 328, startPoint y: 1, endPoint x: 647, endPoint y: 306, distance: 441.2
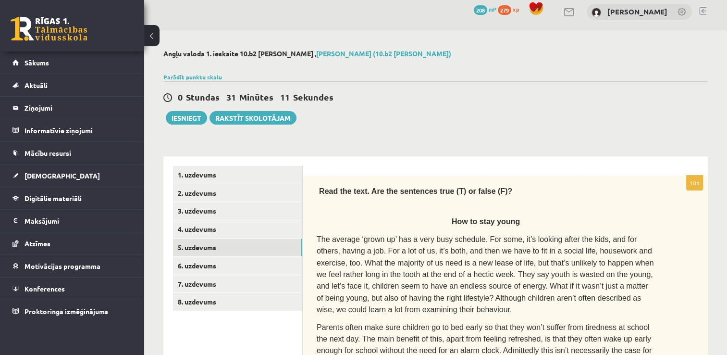
scroll to position [0, 0]
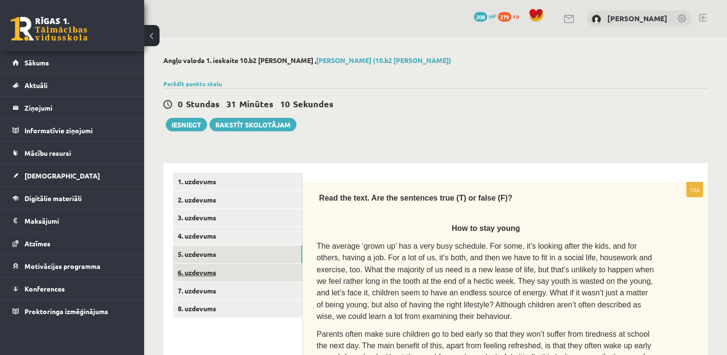
click at [236, 272] on link "6. uzdevums" at bounding box center [237, 272] width 129 height 18
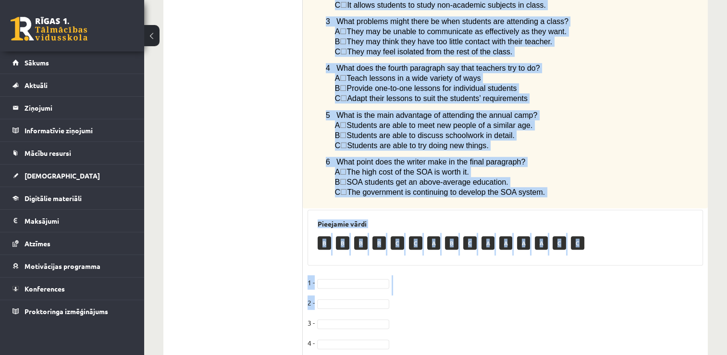
scroll to position [724, 0]
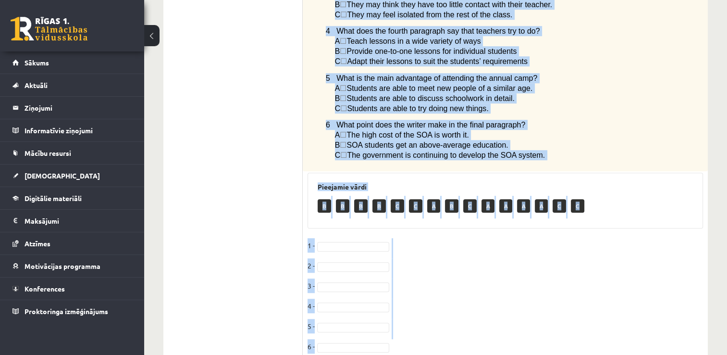
drag, startPoint x: 308, startPoint y: 93, endPoint x: 485, endPoint y: 314, distance: 284.1
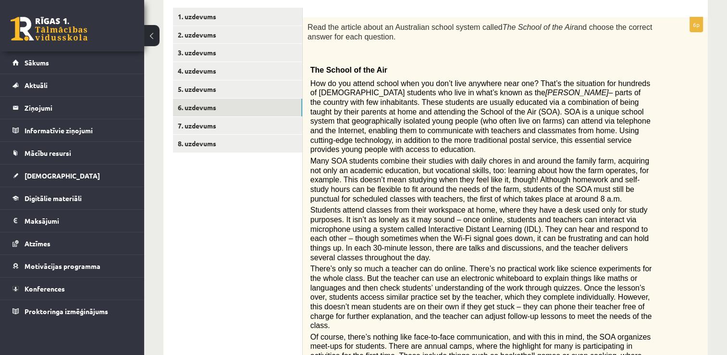
scroll to position [148, 0]
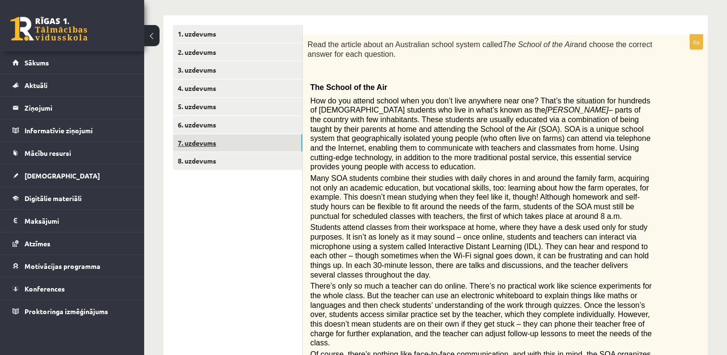
click at [241, 142] on link "7. uzdevums" at bounding box center [237, 143] width 129 height 18
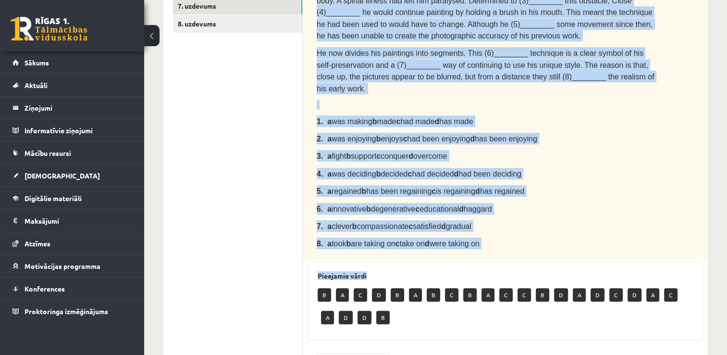
scroll to position [292, 0]
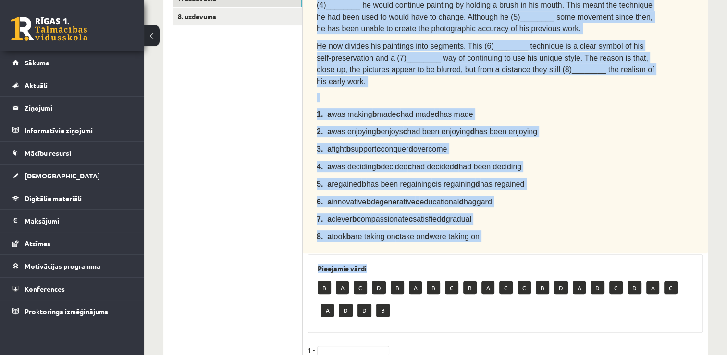
drag, startPoint x: 452, startPoint y: 65, endPoint x: 602, endPoint y: 237, distance: 228.6
click at [602, 237] on div "8p Complete the text with the correct words (a–d). Chuck Close The American por…" at bounding box center [505, 199] width 405 height 618
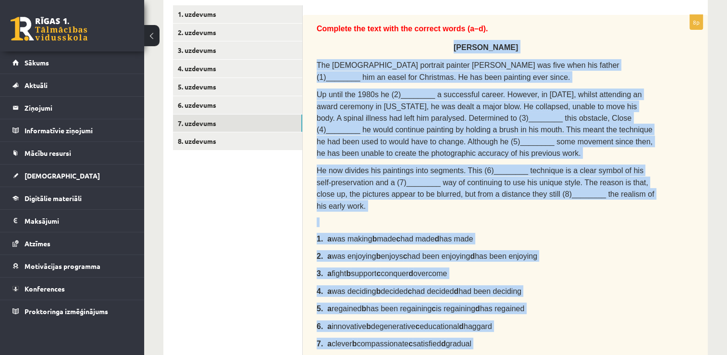
scroll to position [148, 0]
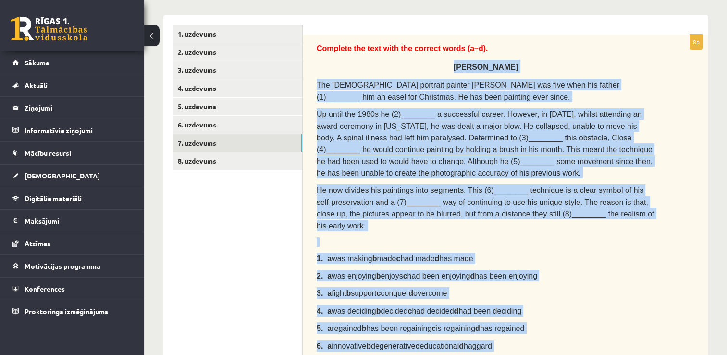
click at [612, 252] on p "1. a was making b made c had made d has made" at bounding box center [486, 258] width 338 height 12
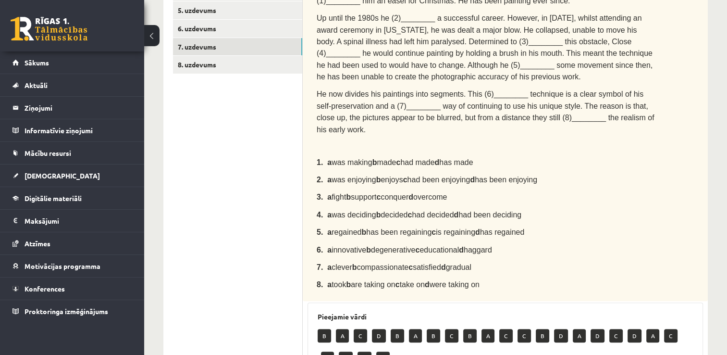
drag, startPoint x: 331, startPoint y: 44, endPoint x: 628, endPoint y: 198, distance: 334.9
click at [628, 198] on div "Complete the text with the correct words (a–d). Chuck Close The American portra…" at bounding box center [505, 119] width 405 height 362
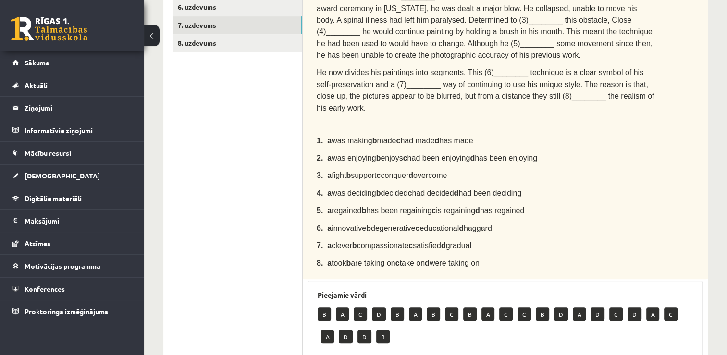
scroll to position [292, 0]
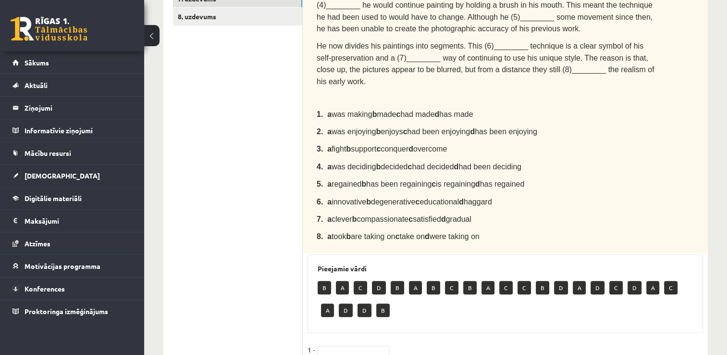
click at [629, 196] on p "6. a innovative b degenerative c educational d haggard" at bounding box center [486, 202] width 338 height 12
drag, startPoint x: 461, startPoint y: 111, endPoint x: 622, endPoint y: 216, distance: 192.0
click at [622, 216] on div "Complete the text with the correct words (a–d). Chuck Close The American portra…" at bounding box center [505, 71] width 405 height 362
click at [250, 118] on ul "1. uzdevums 2. uzdevums 3. uzdevums 4. uzdevums 5. uzdevums 6. uzdevums 7. uzde…" at bounding box center [238, 195] width 130 height 628
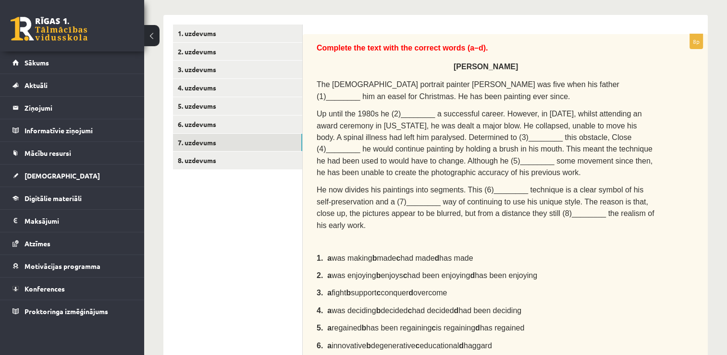
scroll to position [148, 0]
click at [210, 162] on link "8. uzdevums" at bounding box center [237, 161] width 129 height 18
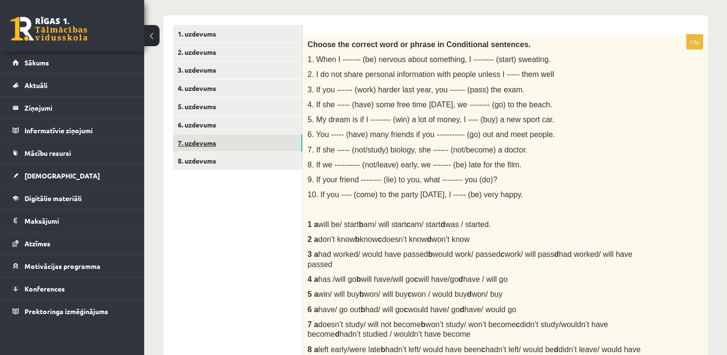
click at [223, 143] on link "7. uzdevums" at bounding box center [237, 143] width 129 height 18
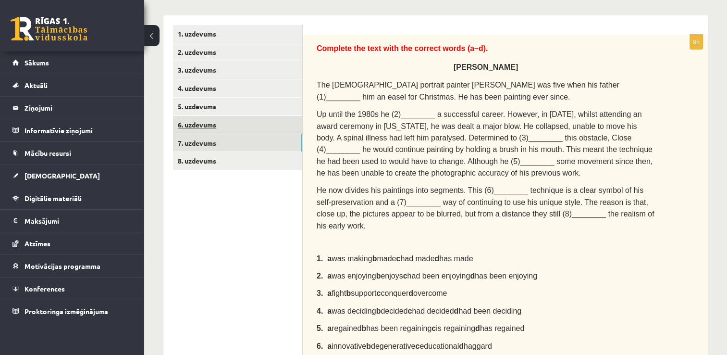
click at [213, 120] on link "6. uzdevums" at bounding box center [237, 125] width 129 height 18
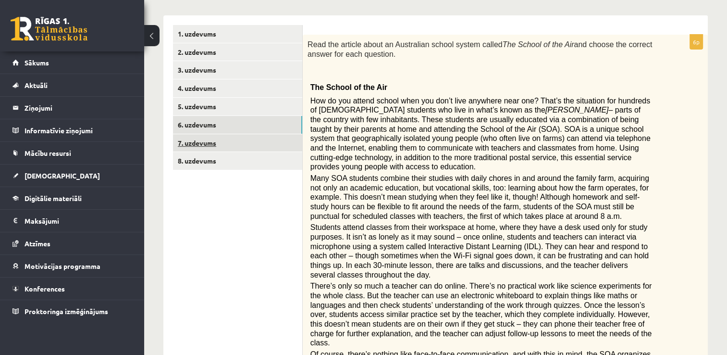
click at [244, 140] on link "7. uzdevums" at bounding box center [237, 143] width 129 height 18
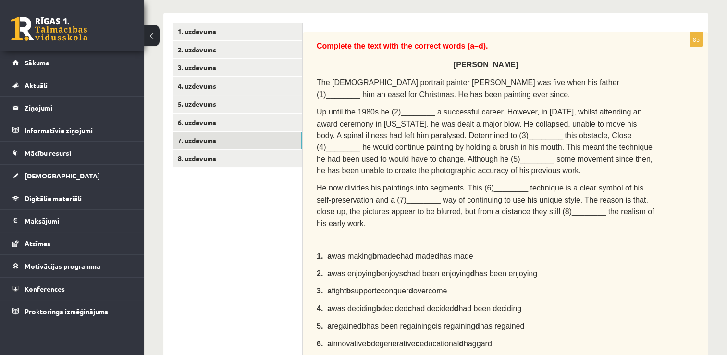
scroll to position [196, 0]
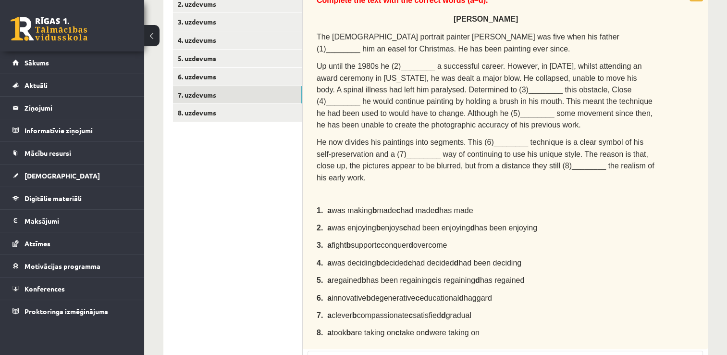
click at [543, 36] on span "The American portrait painter Chuck Close was five when his father (1)________ …" at bounding box center [468, 43] width 303 height 20
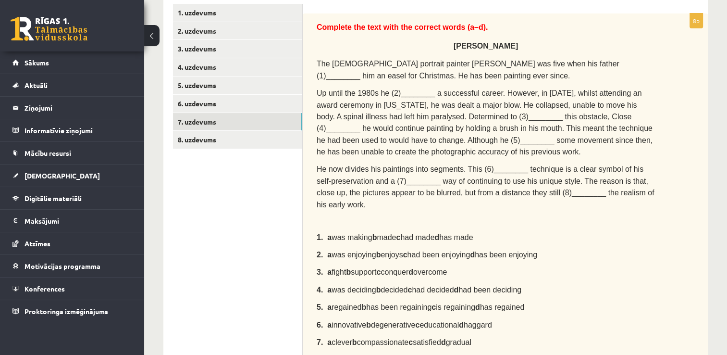
scroll to position [132, 0]
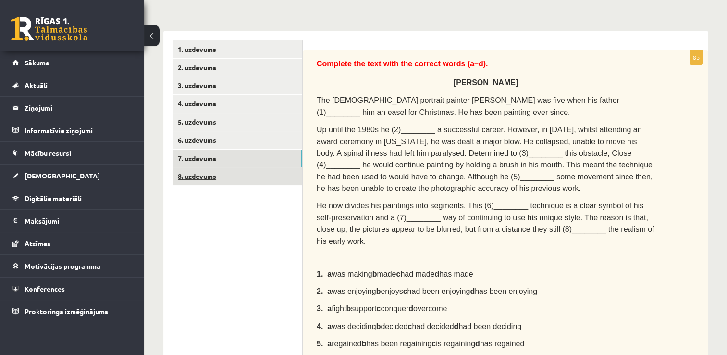
click at [217, 172] on link "8. uzdevums" at bounding box center [237, 176] width 129 height 18
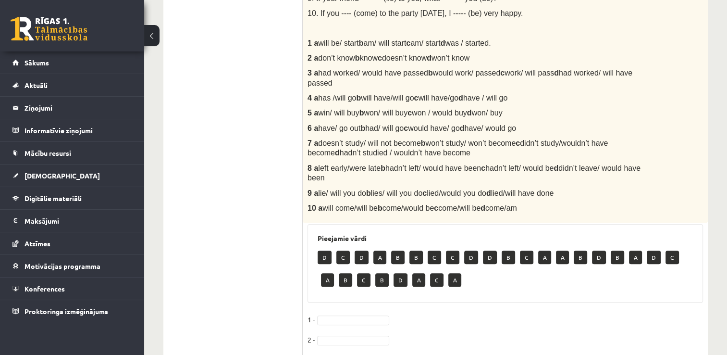
scroll to position [372, 0]
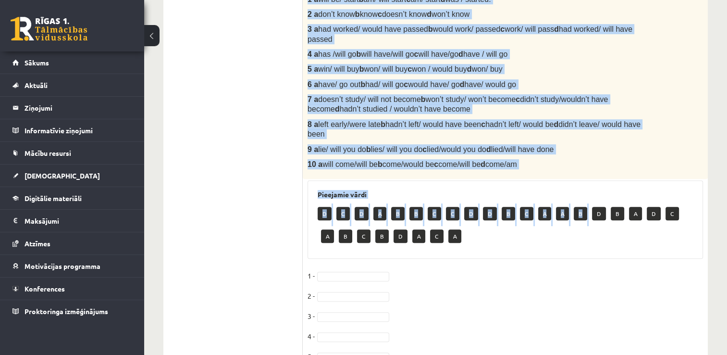
drag, startPoint x: 308, startPoint y: 58, endPoint x: 590, endPoint y: 189, distance: 311.6
click at [590, 189] on div "10p Choose the correct word or phrase in Conditional sentences. 1. When I -----…" at bounding box center [505, 142] width 405 height 665
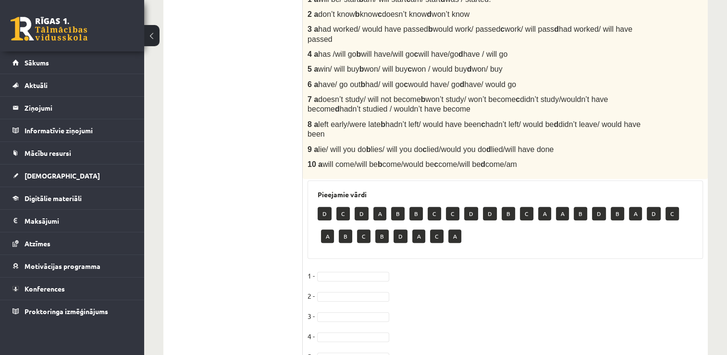
click at [271, 209] on ul "1. uzdevums 2. uzdevums 3. uzdevums 4. uzdevums 5. uzdevums 6. uzdevums 7. uzde…" at bounding box center [238, 137] width 130 height 675
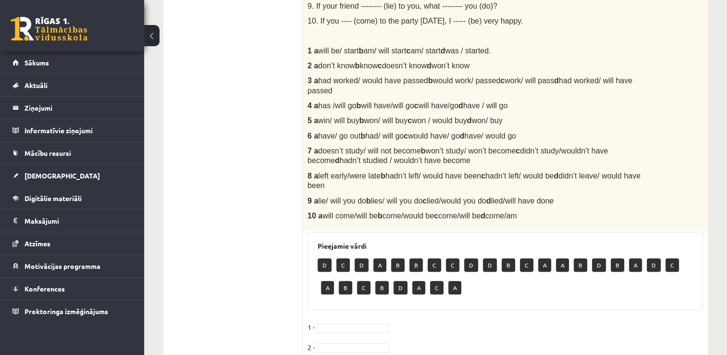
scroll to position [324, 0]
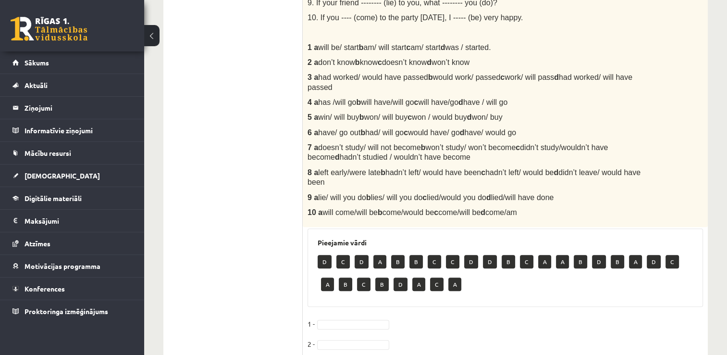
drag, startPoint x: 306, startPoint y: 11, endPoint x: 552, endPoint y: 201, distance: 311.4
click at [552, 201] on div "Choose the correct word or phrase in Conditional sentences. 1. When I ------- (…" at bounding box center [505, 42] width 405 height 369
click at [266, 128] on ul "1. uzdevums 2. uzdevums 3. uzdevums 4. uzdevums 5. uzdevums 6. uzdevums 7. uzde…" at bounding box center [238, 185] width 130 height 675
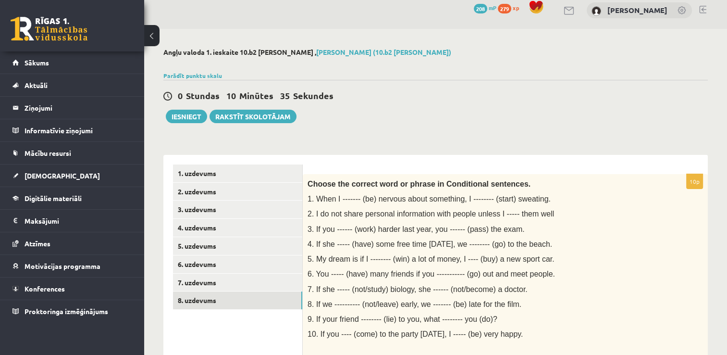
scroll to position [7, 0]
click at [186, 113] on button "Iesniegt" at bounding box center [186, 117] width 41 height 13
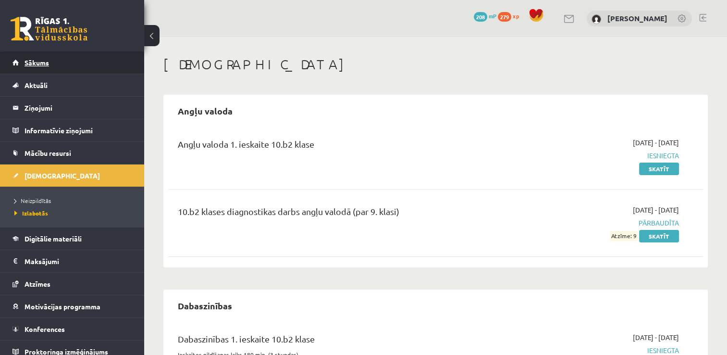
click at [55, 58] on link "Sākums" at bounding box center [72, 62] width 120 height 22
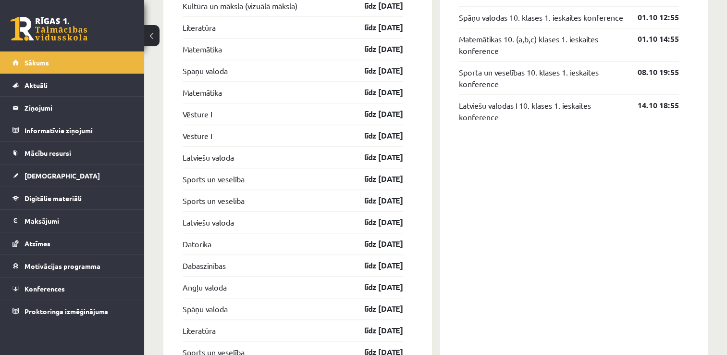
scroll to position [913, 0]
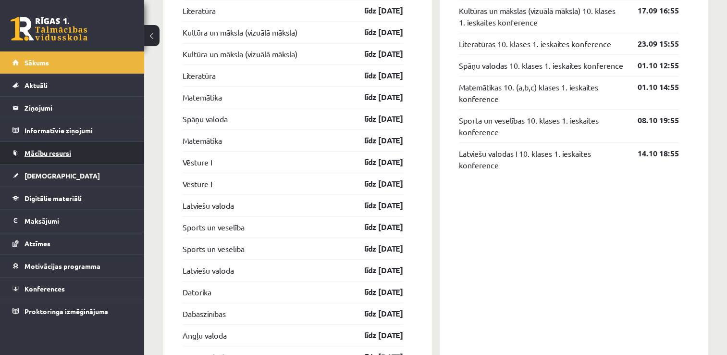
click at [73, 153] on link "Mācību resursi" at bounding box center [72, 153] width 120 height 22
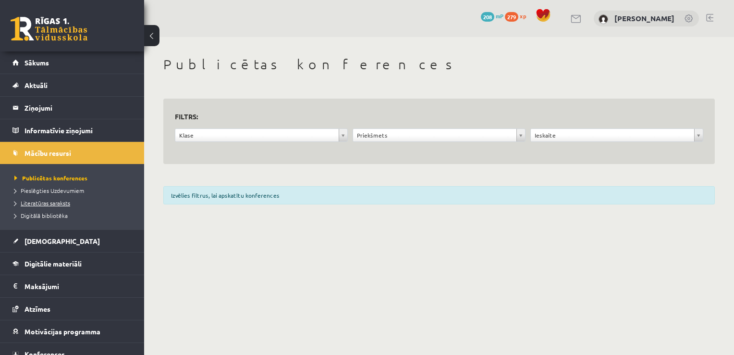
click at [56, 203] on span "Literatūras saraksts" at bounding box center [42, 203] width 56 height 8
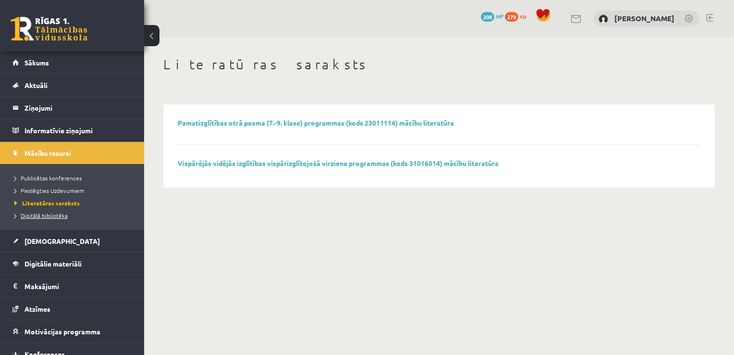
click at [56, 213] on span "Digitālā bibliotēka" at bounding box center [40, 215] width 53 height 8
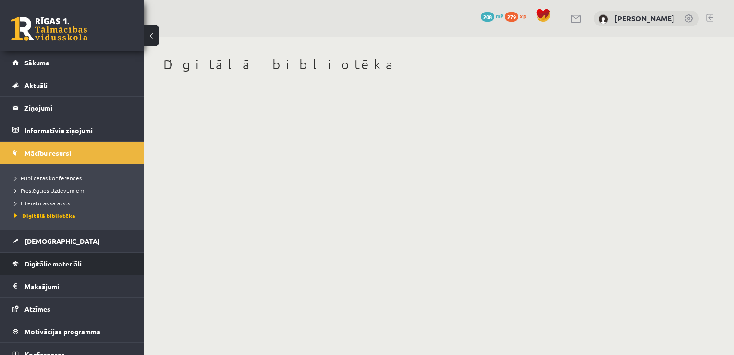
click at [52, 259] on link "Digitālie materiāli" at bounding box center [72, 263] width 120 height 22
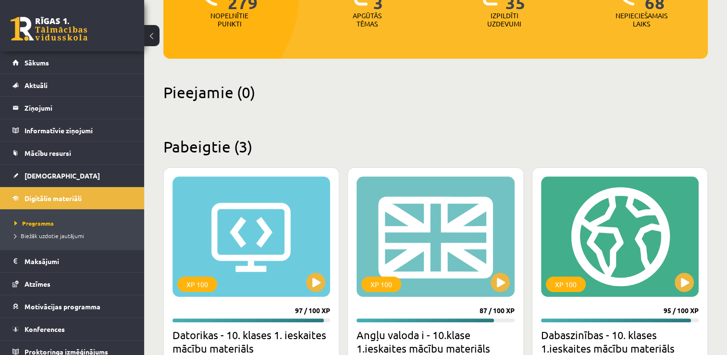
scroll to position [193, 0]
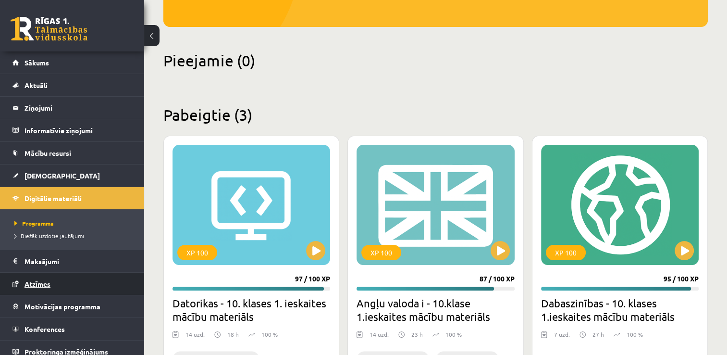
click at [57, 285] on link "Atzīmes" at bounding box center [72, 284] width 120 height 22
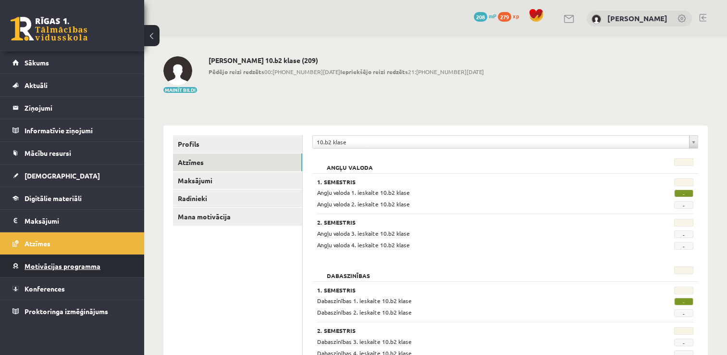
click at [76, 266] on span "Motivācijas programma" at bounding box center [63, 265] width 76 height 9
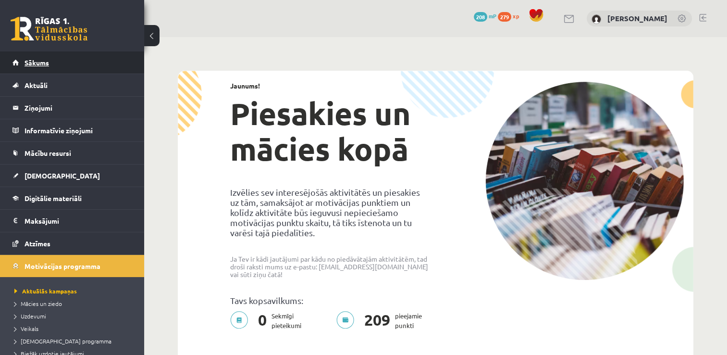
click at [30, 61] on span "Sākums" at bounding box center [37, 62] width 25 height 9
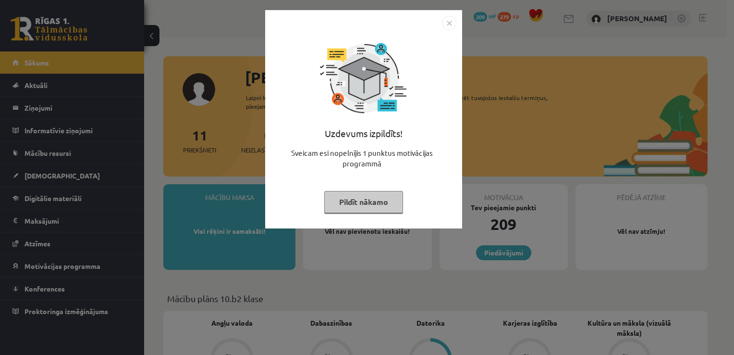
click at [366, 198] on button "Pildīt nākamo" at bounding box center [363, 202] width 79 height 22
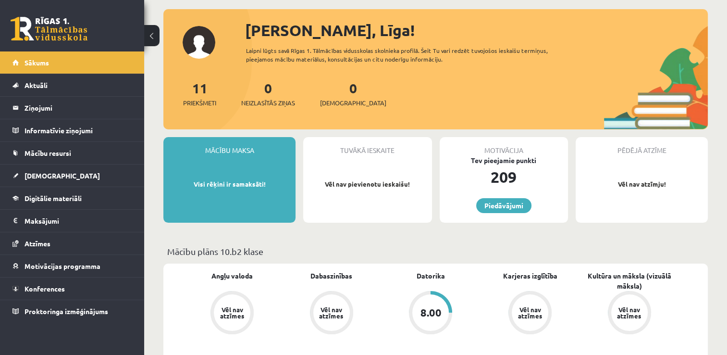
scroll to position [48, 0]
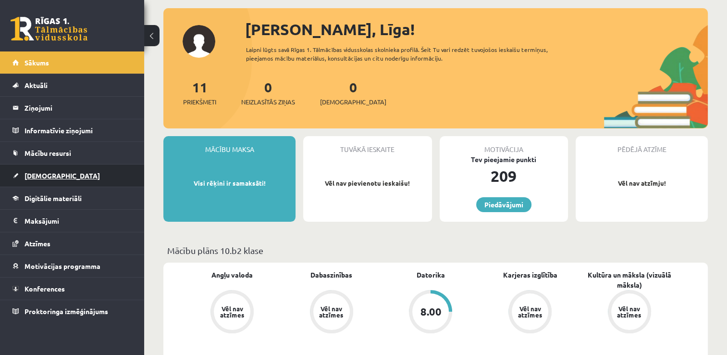
click at [57, 174] on link "[DEMOGRAPHIC_DATA]" at bounding box center [72, 175] width 120 height 22
